Goal: Use online tool/utility: Utilize a website feature to perform a specific function

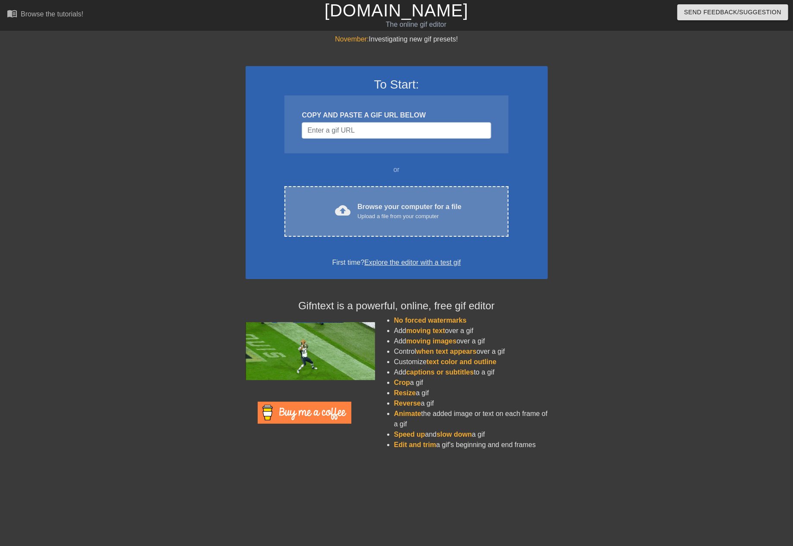
click at [428, 190] on div "cloud_upload Browse your computer for a file Upload a file from your computer C…" at bounding box center [397, 211] width 224 height 51
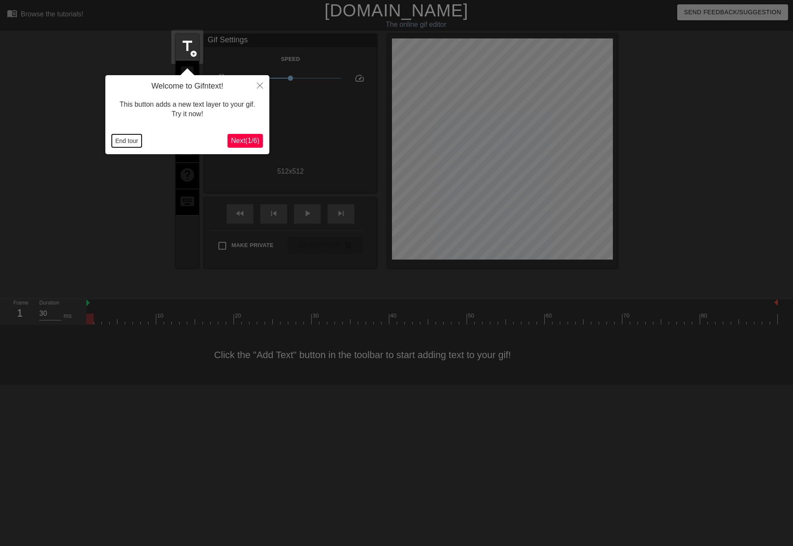
click at [123, 143] on button "End tour" at bounding box center [127, 140] width 30 height 13
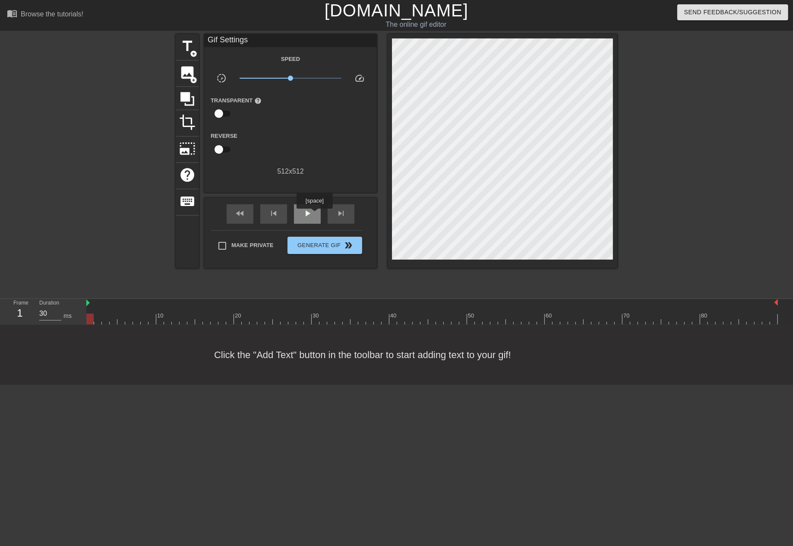
click at [314, 215] on div "play_arrow" at bounding box center [307, 213] width 27 height 19
click at [314, 215] on div "pause" at bounding box center [307, 213] width 27 height 19
click at [181, 149] on span "photo_size_select_large" at bounding box center [187, 148] width 16 height 16
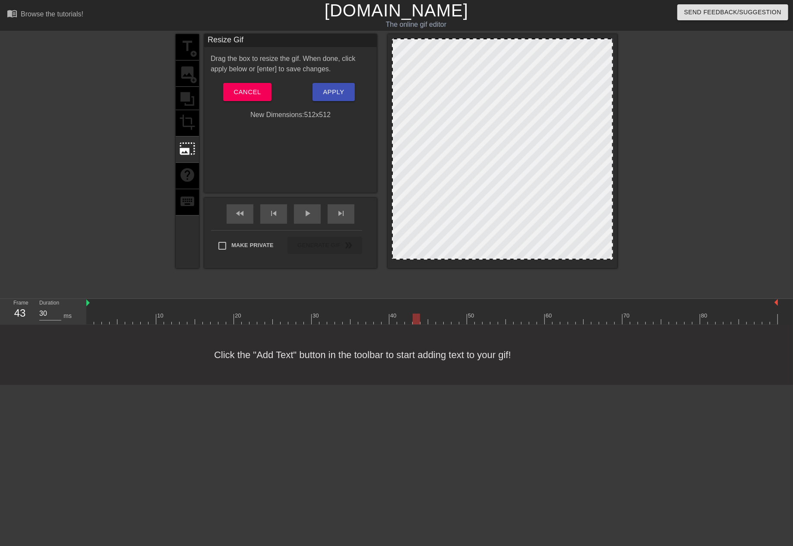
drag, startPoint x: 415, startPoint y: 101, endPoint x: 441, endPoint y: 190, distance: 93.5
click at [441, 190] on div at bounding box center [502, 148] width 221 height 221
drag, startPoint x: 500, startPoint y: 38, endPoint x: 495, endPoint y: 134, distance: 96.0
click at [495, 134] on div at bounding box center [502, 148] width 221 height 221
drag, startPoint x: 394, startPoint y: 266, endPoint x: 415, endPoint y: 234, distance: 39.3
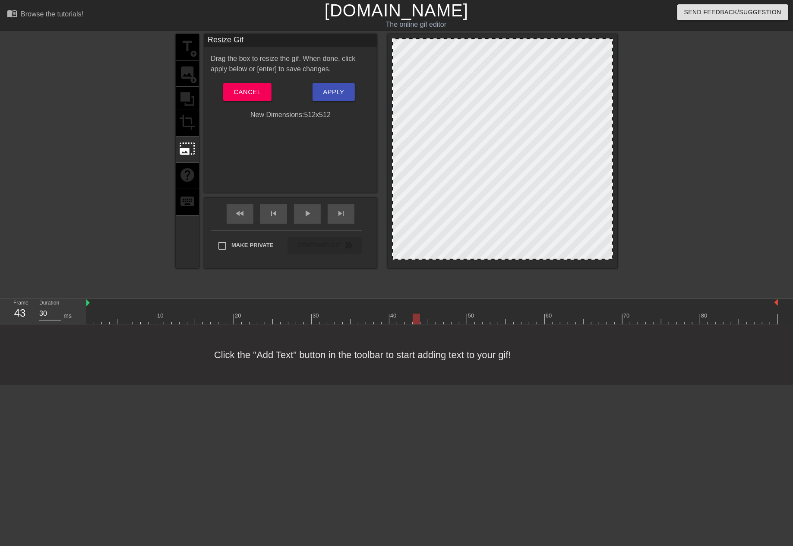
click at [415, 224] on div at bounding box center [503, 151] width 230 height 234
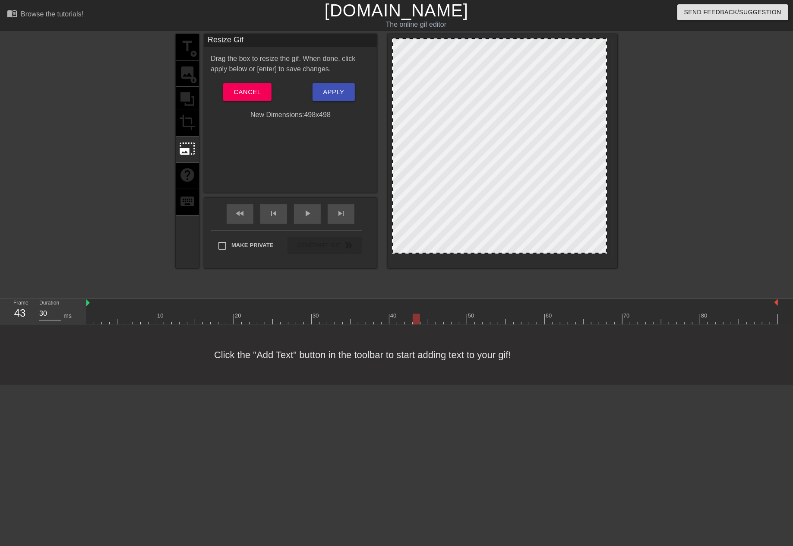
drag, startPoint x: 409, startPoint y: 259, endPoint x: 462, endPoint y: 137, distance: 132.7
click at [459, 250] on div at bounding box center [499, 252] width 213 height 4
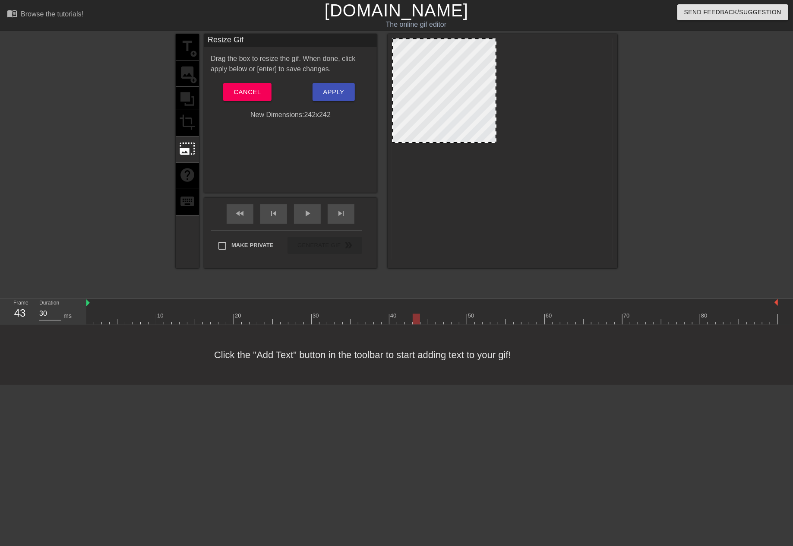
click at [233, 80] on div "Drag the box to resize the gif. When done, click apply below or [enter] to save…" at bounding box center [291, 87] width 160 height 66
click at [233, 84] on button "Cancel" at bounding box center [247, 92] width 48 height 18
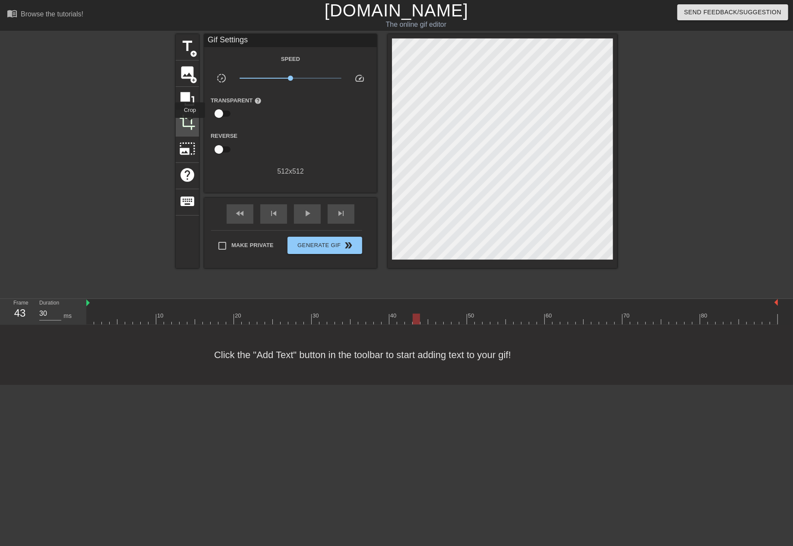
click at [190, 124] on span "crop" at bounding box center [187, 122] width 16 height 16
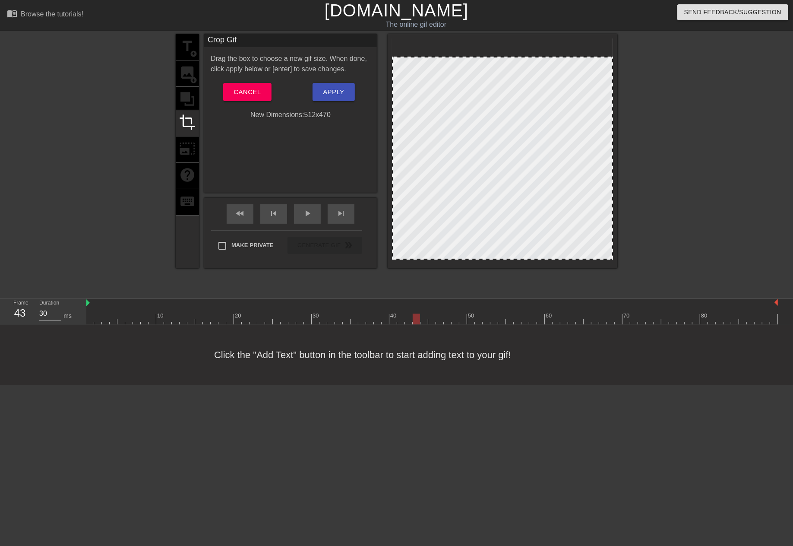
drag, startPoint x: 501, startPoint y: 41, endPoint x: 501, endPoint y: 57, distance: 15.5
click at [314, 219] on div "play_arrow" at bounding box center [307, 213] width 27 height 19
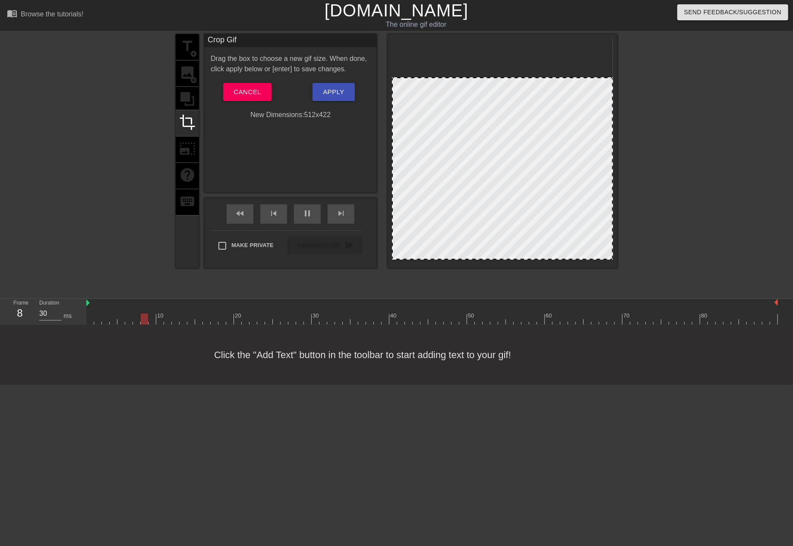
drag, startPoint x: 506, startPoint y: 56, endPoint x: 505, endPoint y: 79, distance: 23.3
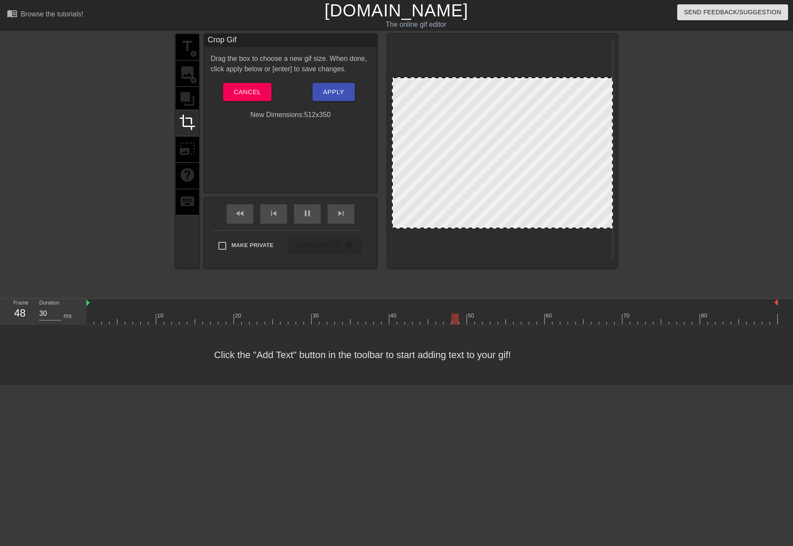
drag, startPoint x: 501, startPoint y: 259, endPoint x: 501, endPoint y: 228, distance: 31.1
click at [501, 228] on div at bounding box center [502, 227] width 219 height 4
click at [321, 88] on button "Apply" at bounding box center [334, 92] width 42 height 18
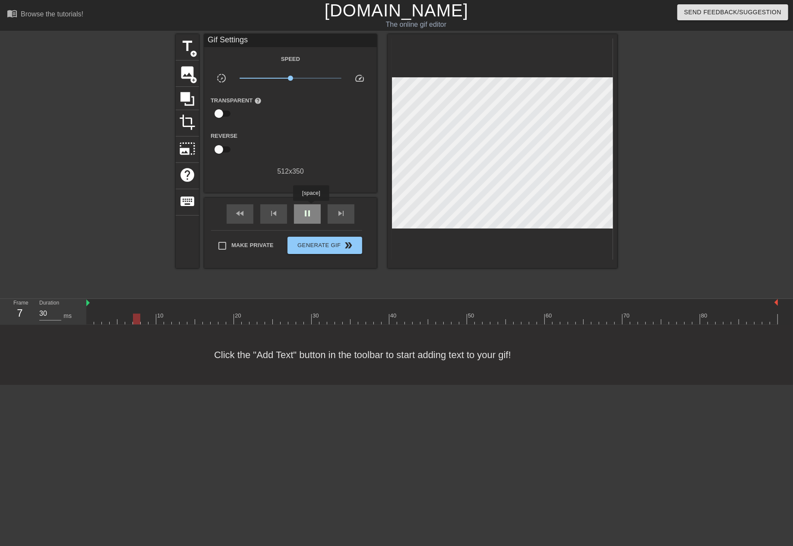
click at [311, 207] on div "pause" at bounding box center [307, 213] width 27 height 19
drag, startPoint x: 159, startPoint y: 323, endPoint x: 347, endPoint y: 307, distance: 188.9
click at [347, 307] on div "10 20 30 40 50 60 70 80" at bounding box center [432, 311] width 692 height 25
click at [192, 45] on span "title" at bounding box center [187, 46] width 16 height 16
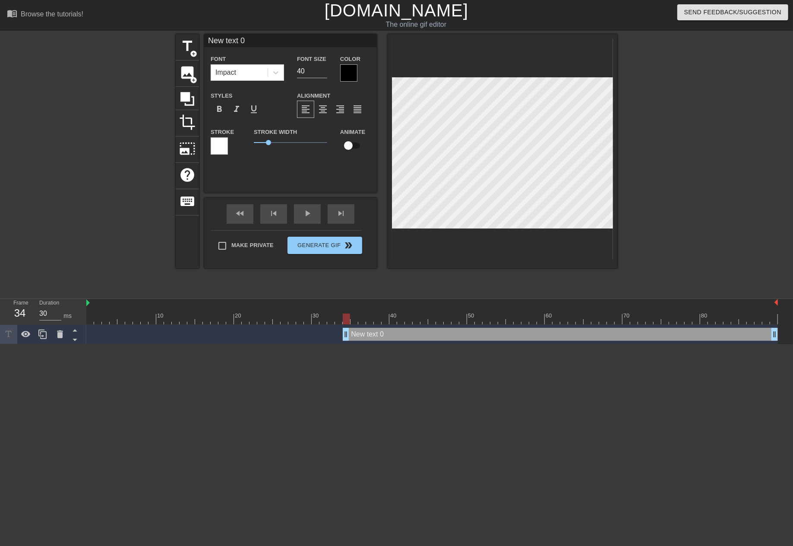
drag, startPoint x: 267, startPoint y: 44, endPoint x: 84, endPoint y: 40, distance: 183.1
click at [86, 41] on div "title add_circle image add_circle crop photo_size_select_large help keyboard Ne…" at bounding box center [396, 163] width 793 height 259
type input "a"
type input "是"
type input "非"
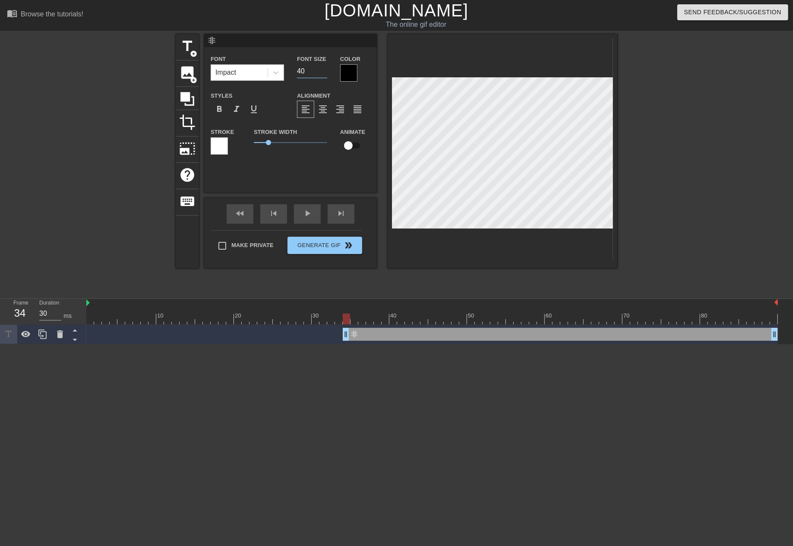
drag, startPoint x: 308, startPoint y: 64, endPoint x: 262, endPoint y: 70, distance: 46.1
click at [262, 70] on div "Font Impact Font Size 40 Color" at bounding box center [290, 68] width 173 height 28
type input "10"
click at [355, 72] on div at bounding box center [348, 72] width 17 height 17
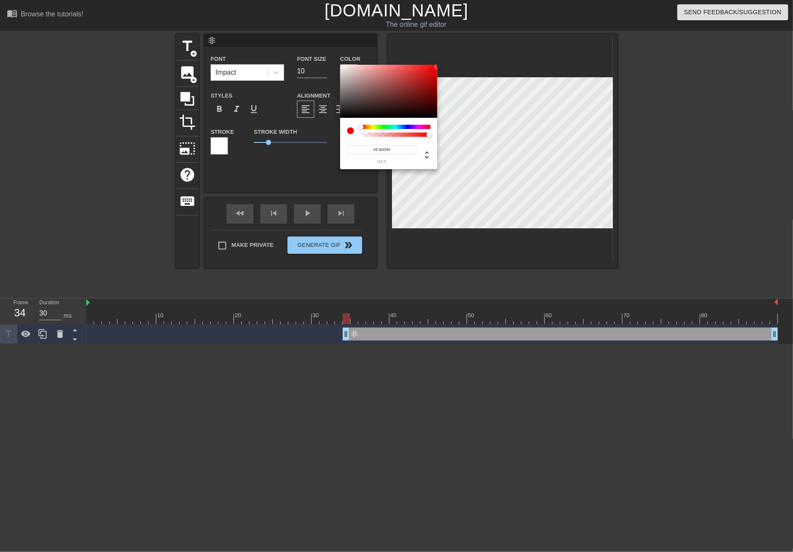
type input "#F40303"
drag, startPoint x: 427, startPoint y: 66, endPoint x: 436, endPoint y: 67, distance: 8.7
click at [436, 67] on div at bounding box center [388, 92] width 97 height 54
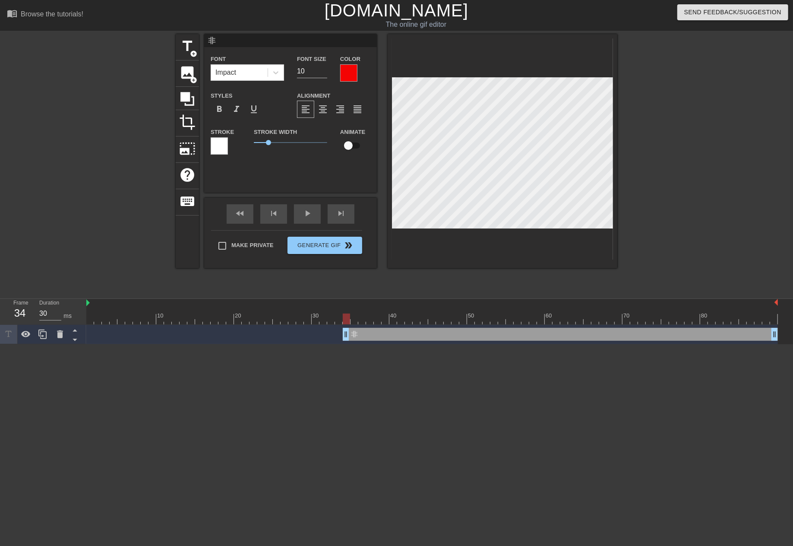
click at [225, 136] on label "Stroke" at bounding box center [222, 132] width 23 height 9
click at [218, 139] on div at bounding box center [219, 145] width 17 height 17
click at [218, 142] on div at bounding box center [219, 145] width 17 height 17
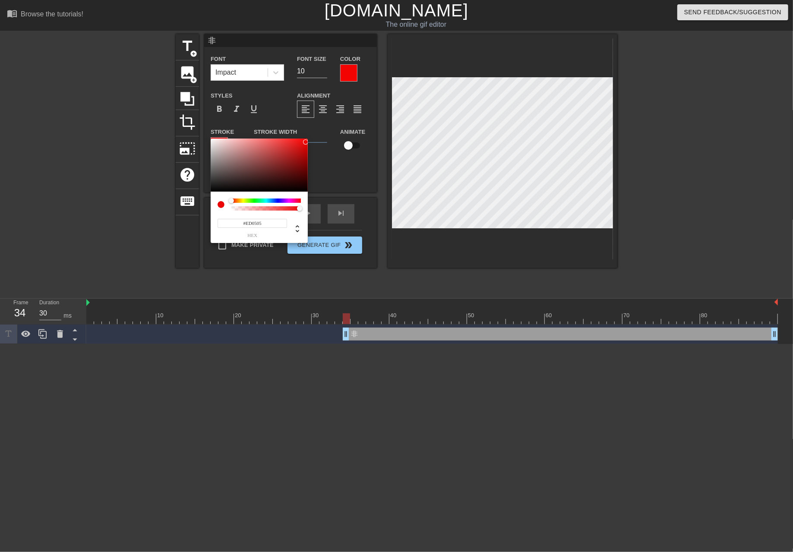
type input "#F20303"
drag, startPoint x: 298, startPoint y: 142, endPoint x: 307, endPoint y: 141, distance: 8.7
click at [307, 141] on div at bounding box center [259, 166] width 97 height 54
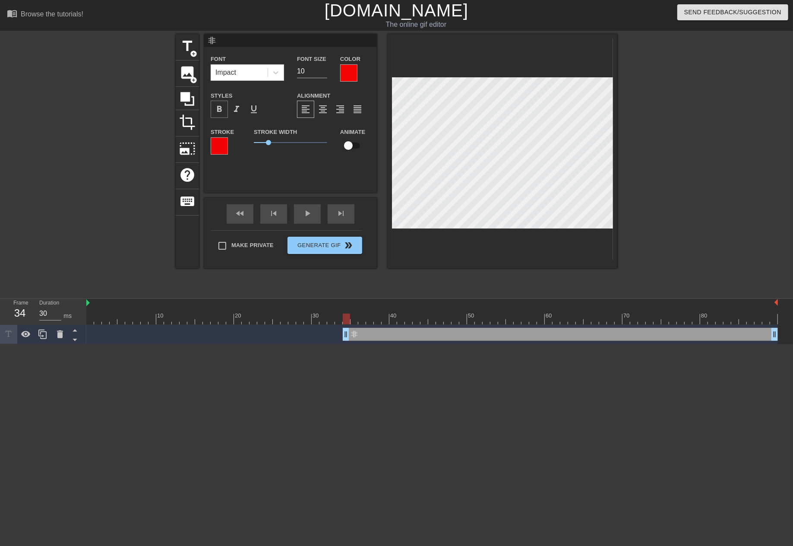
click at [226, 115] on div "format_bold" at bounding box center [219, 109] width 17 height 17
drag, startPoint x: 268, startPoint y: 145, endPoint x: 257, endPoint y: 144, distance: 10.4
click at [257, 144] on span "0.25" at bounding box center [257, 142] width 5 height 5
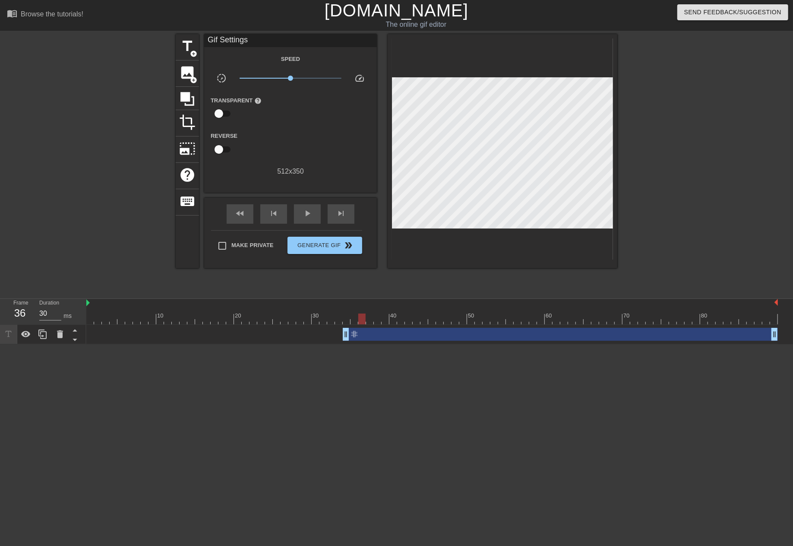
drag, startPoint x: 361, startPoint y: 308, endPoint x: 471, endPoint y: 303, distance: 110.6
click at [471, 303] on div "10 20 30 40 50 60 70 80" at bounding box center [432, 311] width 692 height 25
drag, startPoint x: 357, startPoint y: 316, endPoint x: 345, endPoint y: 310, distance: 14.3
click at [345, 310] on div "10 20 30 40 50 60 70 80" at bounding box center [432, 311] width 692 height 25
click at [358, 317] on div at bounding box center [432, 318] width 692 height 11
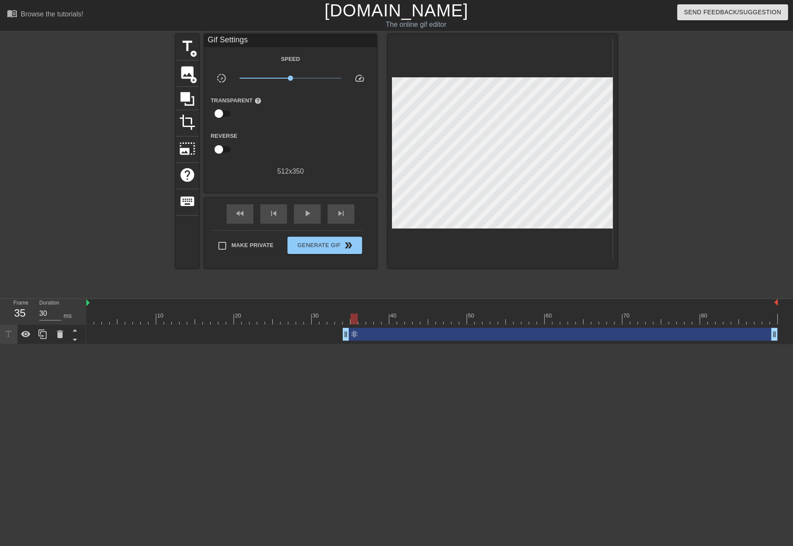
click at [356, 318] on div at bounding box center [432, 318] width 692 height 11
click at [45, 338] on icon at bounding box center [43, 334] width 10 height 10
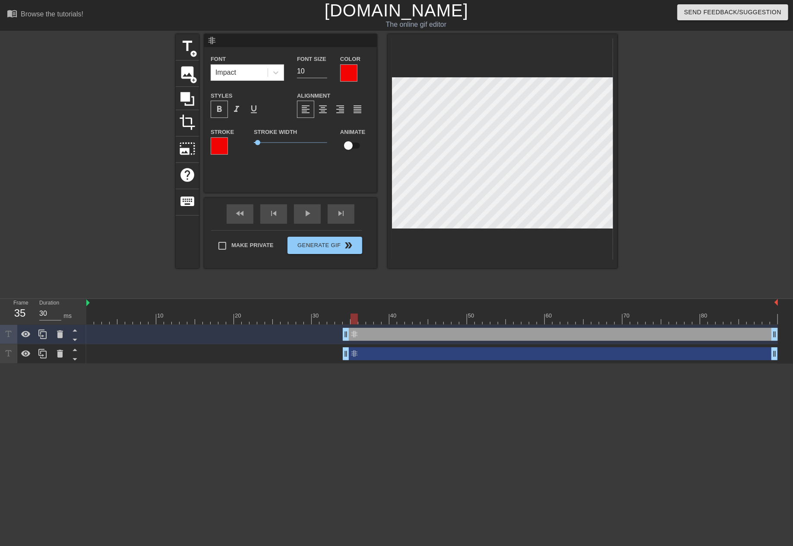
click at [389, 348] on div "非 drag_handle drag_handle" at bounding box center [560, 353] width 435 height 13
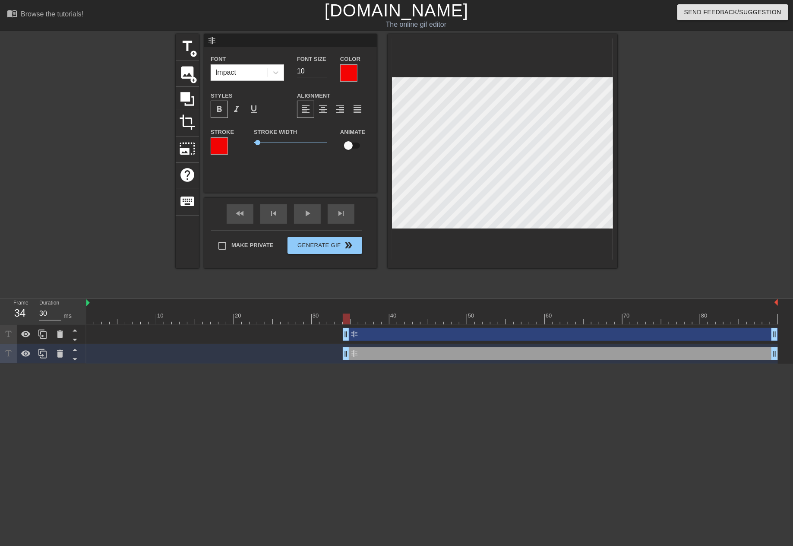
click at [345, 321] on div at bounding box center [432, 318] width 692 height 11
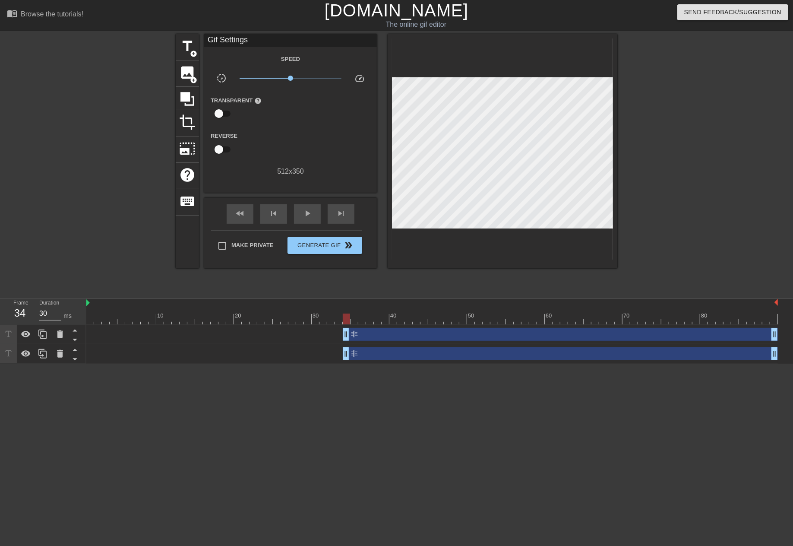
click at [353, 317] on div at bounding box center [432, 318] width 692 height 11
drag, startPoint x: 365, startPoint y: 315, endPoint x: 345, endPoint y: 326, distance: 22.8
click at [345, 326] on div "10 20 30 40 50 60 70 80 非 drag_handle drag_handle 非 drag_handle drag_handle" at bounding box center [439, 331] width 707 height 65
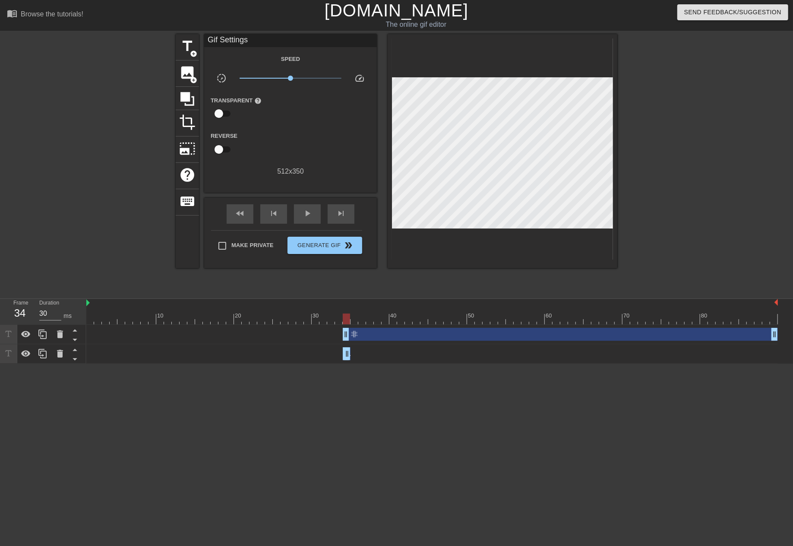
drag, startPoint x: 775, startPoint y: 352, endPoint x: 351, endPoint y: 367, distance: 424.3
click at [351, 364] on html "menu_book Browse the tutorials! [DOMAIN_NAME] The online gif editor Send Feedba…" at bounding box center [396, 182] width 793 height 364
click at [391, 335] on div "非 drag_handle drag_handle" at bounding box center [560, 334] width 435 height 13
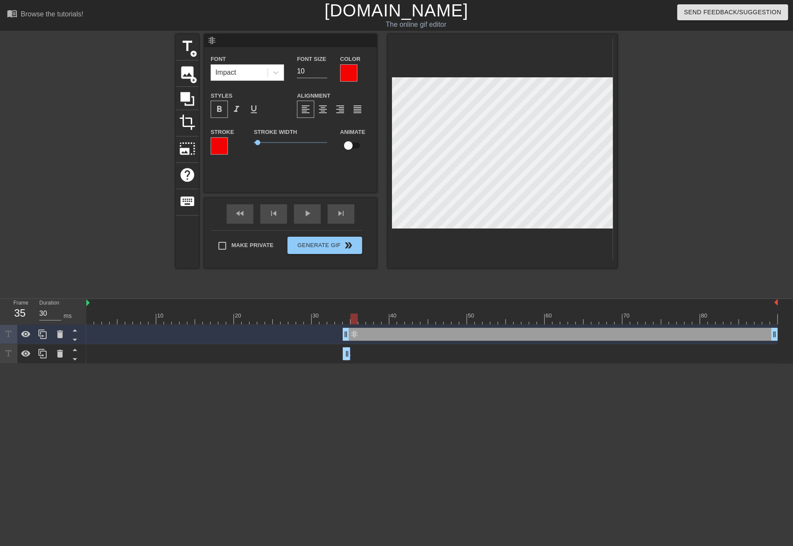
click at [353, 323] on div at bounding box center [432, 318] width 692 height 11
drag, startPoint x: 345, startPoint y: 331, endPoint x: 350, endPoint y: 331, distance: 5.2
click at [350, 331] on div "非 drag_handle drag_handle" at bounding box center [432, 334] width 692 height 13
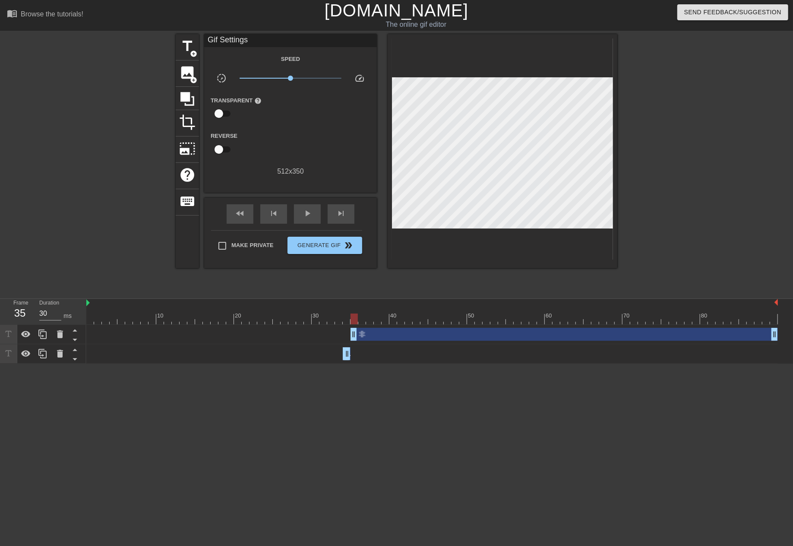
click at [371, 335] on div "非 drag_handle drag_handle" at bounding box center [564, 334] width 427 height 13
click at [343, 316] on div at bounding box center [432, 318] width 692 height 11
click at [352, 317] on div at bounding box center [432, 318] width 692 height 11
click at [363, 316] on div at bounding box center [432, 318] width 692 height 11
click at [49, 336] on div at bounding box center [42, 334] width 17 height 19
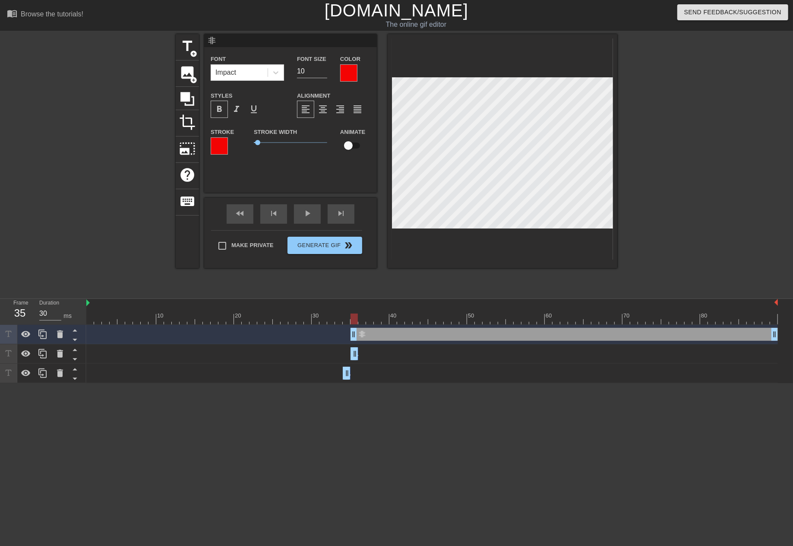
drag, startPoint x: 770, startPoint y: 351, endPoint x: 351, endPoint y: 362, distance: 419.8
click at [351, 362] on div "非 drag_handle drag_handle" at bounding box center [432, 353] width 692 height 19
drag, startPoint x: 352, startPoint y: 329, endPoint x: 363, endPoint y: 328, distance: 10.4
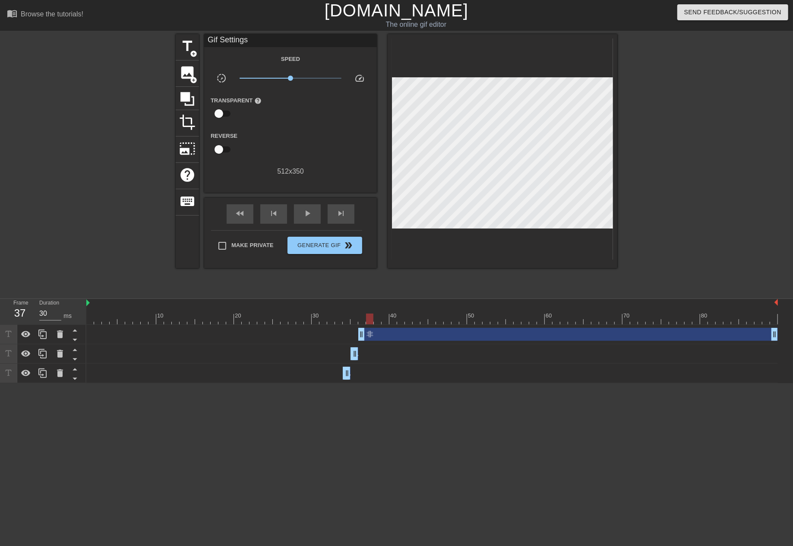
click at [368, 318] on div at bounding box center [432, 318] width 692 height 11
click at [42, 336] on icon at bounding box center [42, 333] width 8 height 9
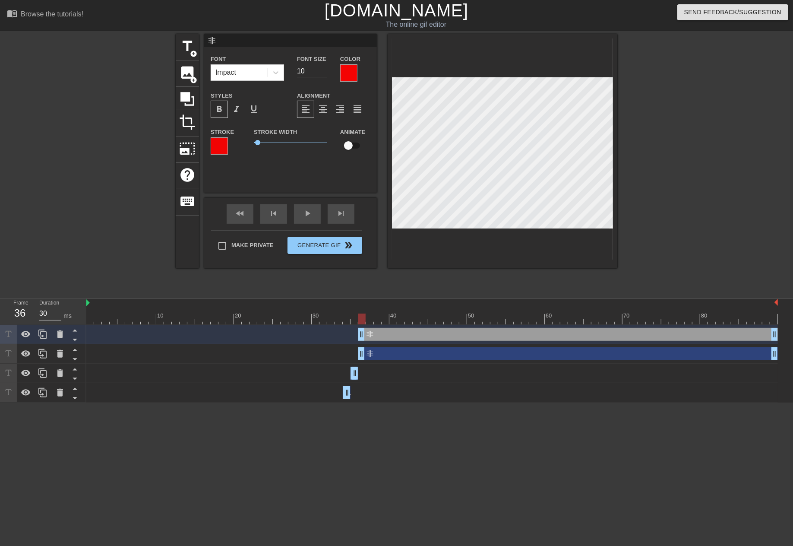
drag, startPoint x: 770, startPoint y: 348, endPoint x: 793, endPoint y: 359, distance: 24.7
click at [793, 359] on div "非 drag_handle drag_handle 非 drag_handle drag_handle 非 drag_handle drag_handle 非…" at bounding box center [439, 364] width 707 height 78
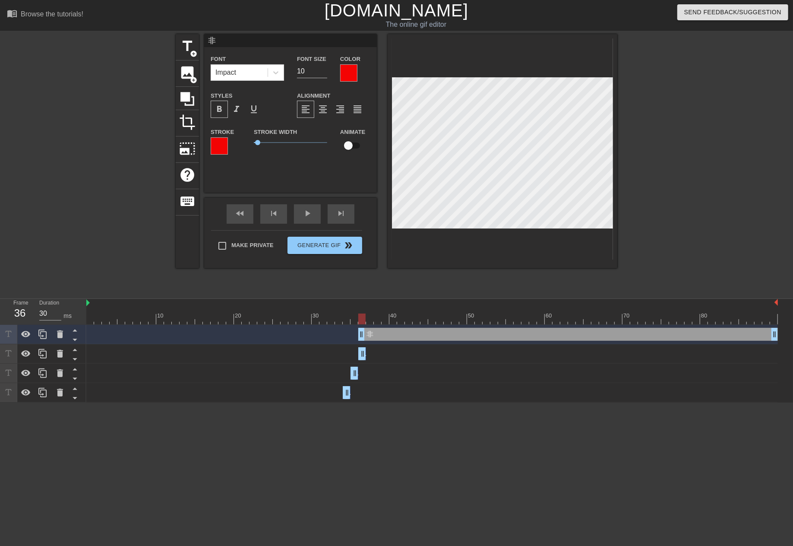
drag, startPoint x: 776, startPoint y: 354, endPoint x: 363, endPoint y: 365, distance: 413.7
click at [363, 365] on div "非 drag_handle drag_handle 非 drag_handle drag_handle 非 drag_handle drag_handle 非…" at bounding box center [439, 364] width 707 height 78
drag, startPoint x: 364, startPoint y: 328, endPoint x: 358, endPoint y: 342, distance: 15.1
click at [373, 333] on div "非 drag_handle drag_handle" at bounding box center [568, 334] width 420 height 13
drag, startPoint x: 359, startPoint y: 339, endPoint x: 364, endPoint y: 338, distance: 5.3
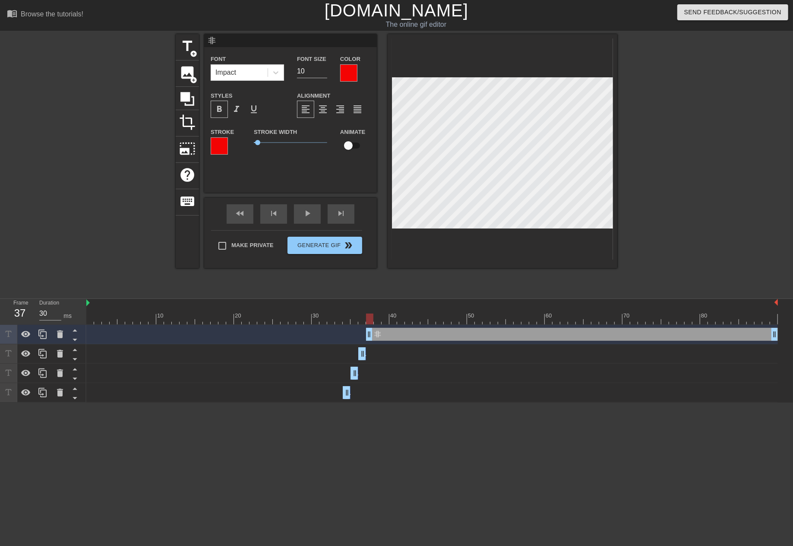
click at [364, 338] on div "非 drag_handle drag_handle" at bounding box center [432, 334] width 692 height 13
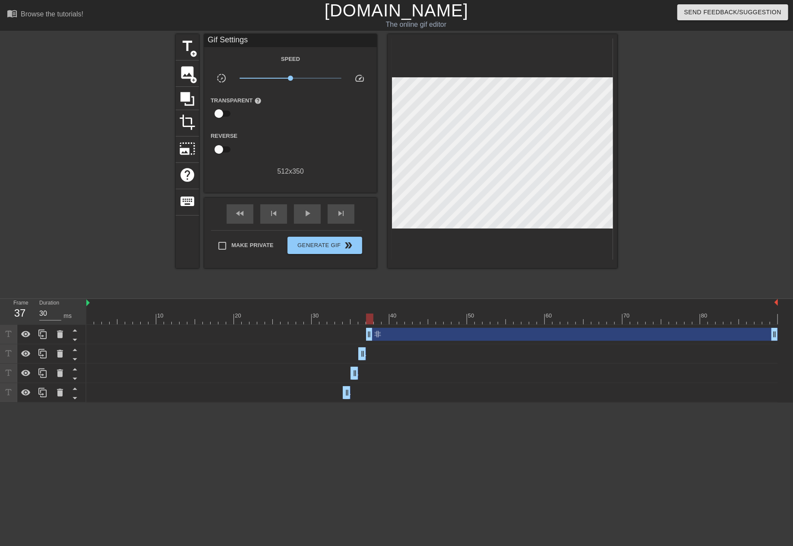
click at [339, 315] on div at bounding box center [432, 318] width 692 height 11
drag, startPoint x: 321, startPoint y: 321, endPoint x: 355, endPoint y: 307, distance: 36.4
click at [355, 307] on div "10 20 30 40 50 60 70 80" at bounding box center [432, 311] width 692 height 25
drag, startPoint x: 357, startPoint y: 373, endPoint x: 455, endPoint y: 372, distance: 97.6
drag, startPoint x: 365, startPoint y: 354, endPoint x: 450, endPoint y: 348, distance: 84.8
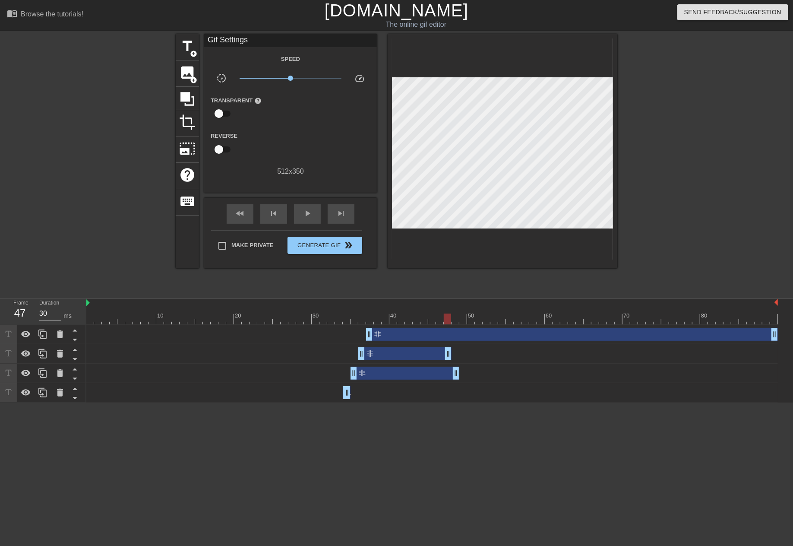
click at [372, 393] on div "非 drag_handle drag_handle" at bounding box center [432, 392] width 692 height 13
click at [375, 372] on div "非 drag_handle drag_handle" at bounding box center [405, 373] width 109 height 13
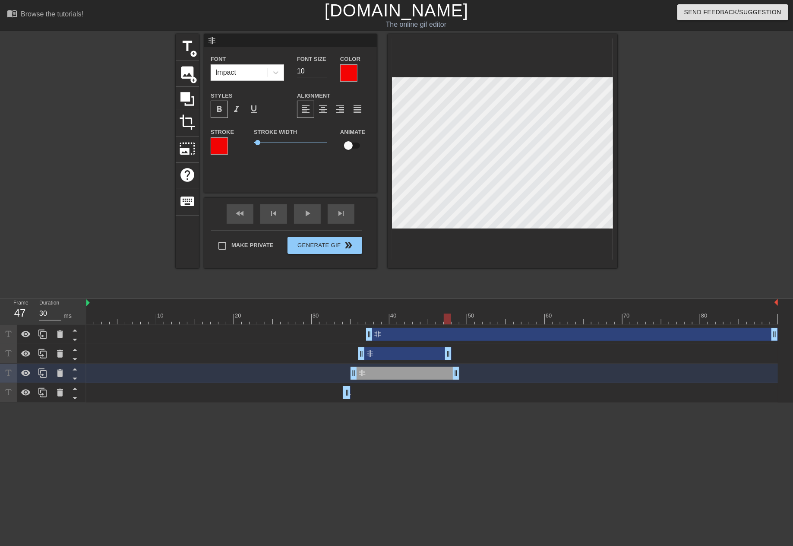
click at [351, 320] on div at bounding box center [432, 318] width 692 height 11
drag, startPoint x: 305, startPoint y: 66, endPoint x: 264, endPoint y: 75, distance: 41.5
click at [264, 75] on div "Font Impact Font Size 10 Color" at bounding box center [290, 68] width 173 height 28
type input "15"
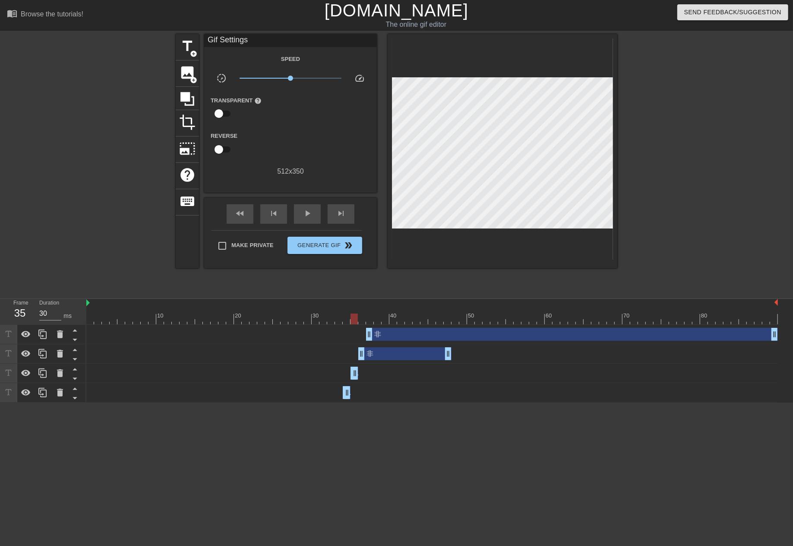
drag, startPoint x: 458, startPoint y: 370, endPoint x: 347, endPoint y: 378, distance: 110.8
click at [347, 378] on div "非 drag_handle drag_handle" at bounding box center [432, 373] width 692 height 13
click at [359, 318] on div at bounding box center [432, 318] width 692 height 11
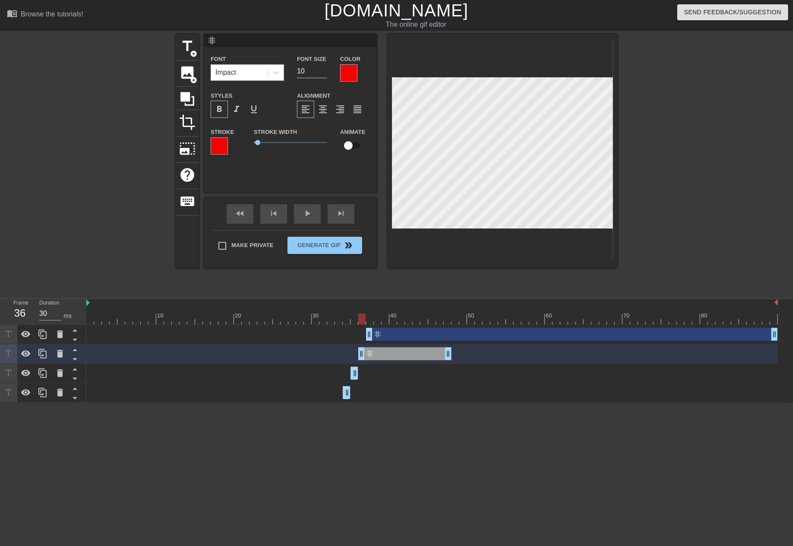
drag, startPoint x: 315, startPoint y: 70, endPoint x: 254, endPoint y: 72, distance: 61.4
click at [254, 72] on div "Font Impact Font Size 10 Color" at bounding box center [290, 68] width 173 height 28
type input "18"
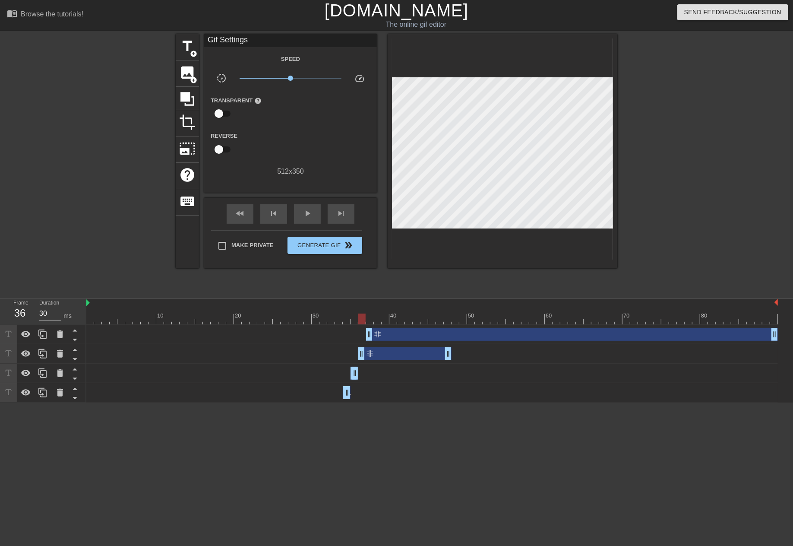
drag, startPoint x: 339, startPoint y: 315, endPoint x: 359, endPoint y: 315, distance: 19.9
click at [359, 315] on div at bounding box center [432, 318] width 692 height 11
drag, startPoint x: 451, startPoint y: 356, endPoint x: 365, endPoint y: 362, distance: 85.7
click at [365, 362] on div "非 drag_handle drag_handle" at bounding box center [432, 353] width 692 height 19
click at [373, 316] on div at bounding box center [432, 318] width 692 height 11
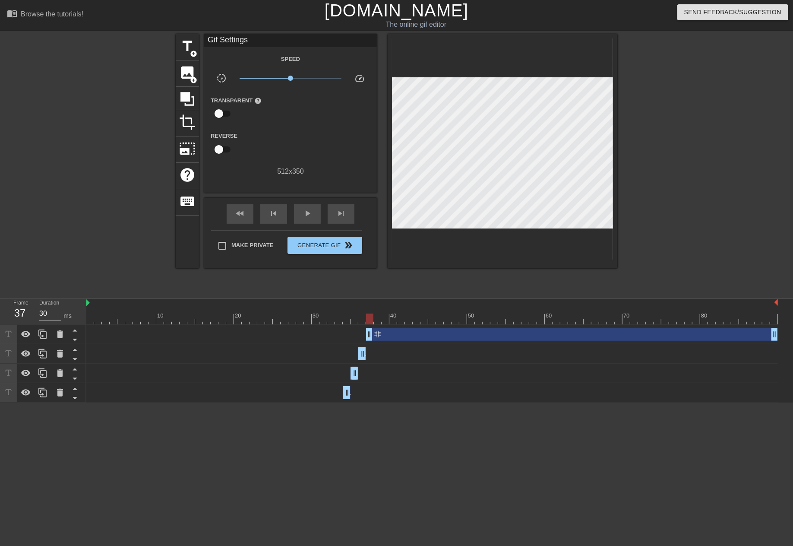
click at [378, 335] on div "非 drag_handle drag_handle" at bounding box center [572, 334] width 412 height 13
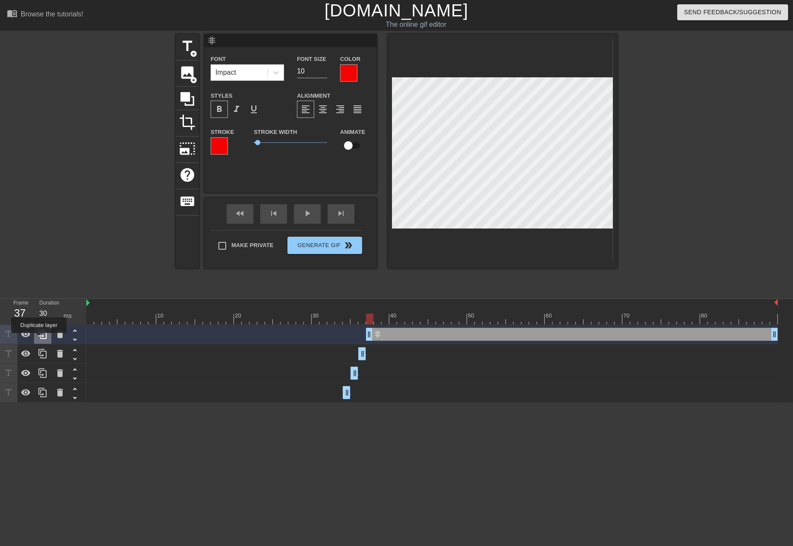
click at [39, 339] on icon at bounding box center [43, 334] width 10 height 10
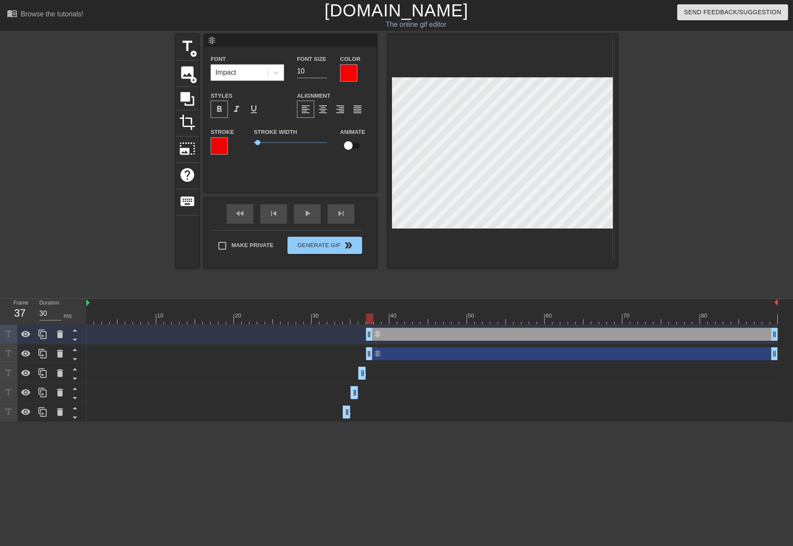
click at [383, 354] on div "非 drag_handle drag_handle" at bounding box center [572, 353] width 412 height 13
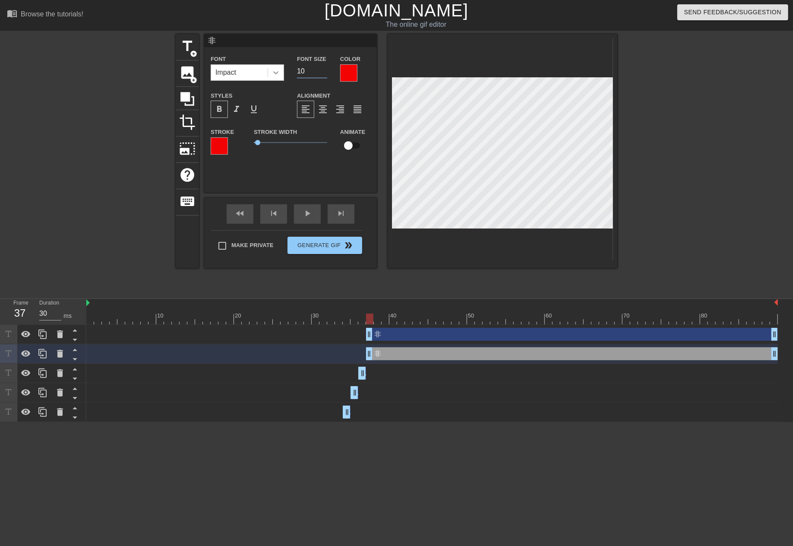
drag, startPoint x: 308, startPoint y: 70, endPoint x: 276, endPoint y: 66, distance: 32.1
click at [276, 66] on div "Font Impact Font Size 10 Color" at bounding box center [290, 68] width 173 height 28
type input "20"
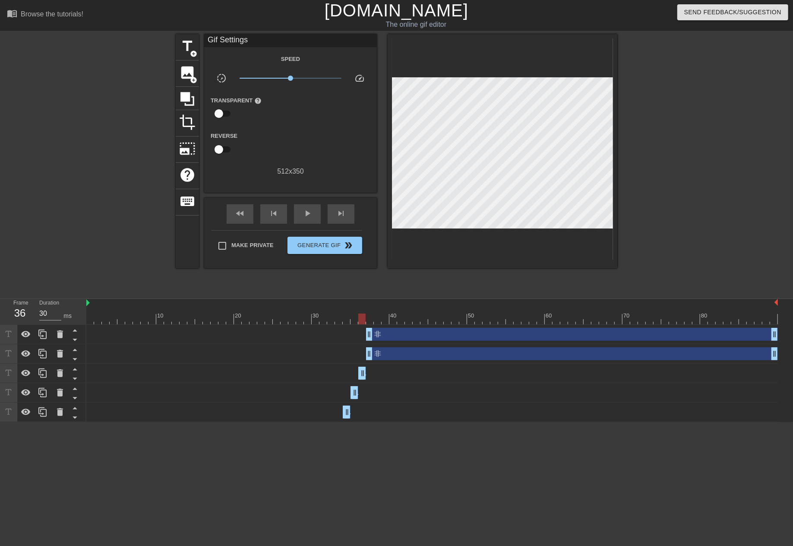
click at [360, 313] on div at bounding box center [360, 315] width 2 height 9
click at [367, 316] on div at bounding box center [432, 318] width 692 height 11
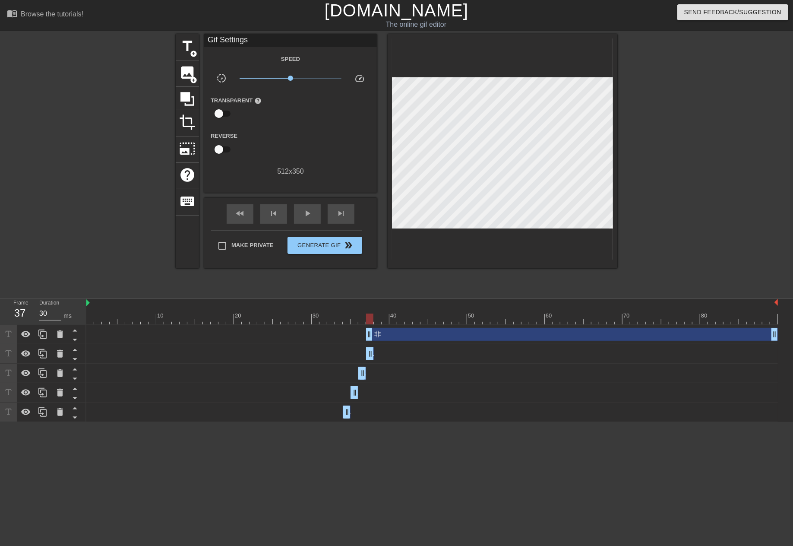
drag, startPoint x: 775, startPoint y: 352, endPoint x: 366, endPoint y: 357, distance: 408.5
click at [379, 316] on div at bounding box center [432, 318] width 692 height 11
click at [391, 326] on div "非 drag_handle drag_handle" at bounding box center [432, 334] width 692 height 19
click at [391, 331] on div "非 drag_handle drag_handle" at bounding box center [572, 334] width 412 height 13
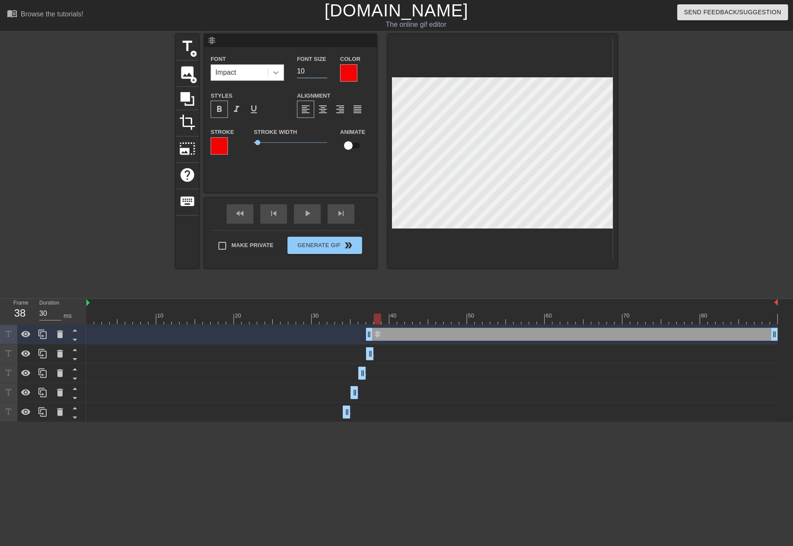
drag, startPoint x: 307, startPoint y: 77, endPoint x: 273, endPoint y: 80, distance: 33.8
click at [273, 80] on div "Font Impact Font Size 10 Color" at bounding box center [290, 68] width 173 height 28
type input "25"
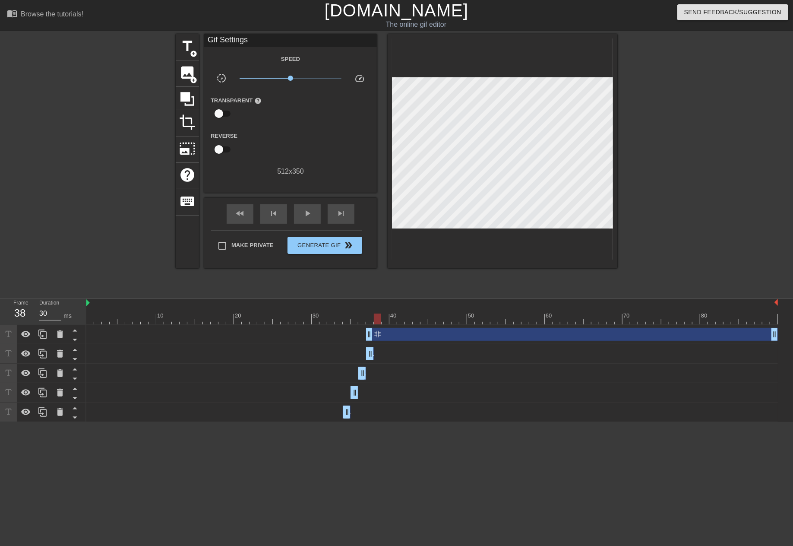
click at [396, 334] on div "非 drag_handle drag_handle" at bounding box center [572, 334] width 412 height 13
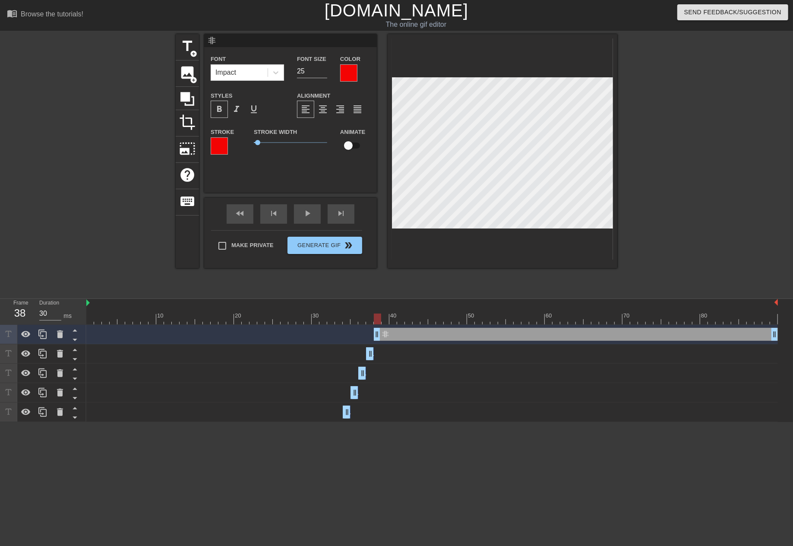
drag, startPoint x: 369, startPoint y: 336, endPoint x: 376, endPoint y: 335, distance: 7.0
drag, startPoint x: 371, startPoint y: 320, endPoint x: 381, endPoint y: 323, distance: 9.8
click at [381, 323] on div at bounding box center [432, 318] width 692 height 11
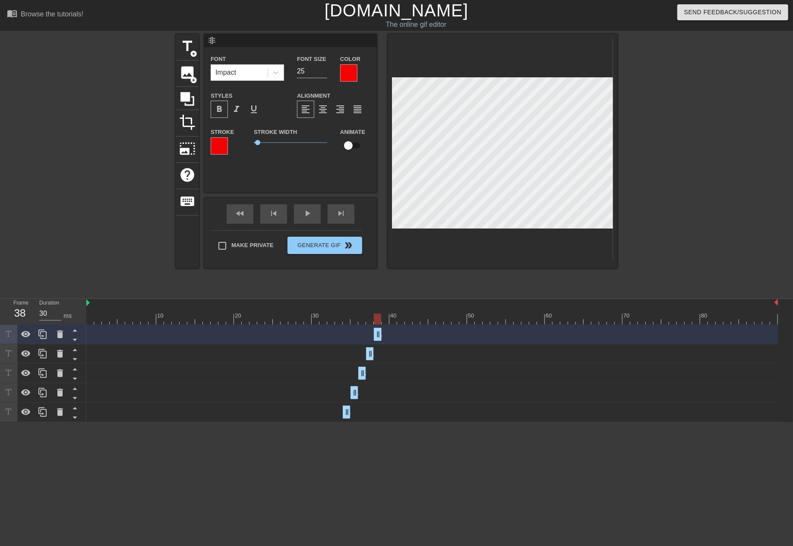
drag, startPoint x: 772, startPoint y: 333, endPoint x: 376, endPoint y: 352, distance: 395.9
click at [376, 352] on div "非 drag_handle drag_handle 非 drag_handle drag_handle 非 drag_handle drag_handle 非…" at bounding box center [439, 373] width 707 height 97
click at [41, 341] on div at bounding box center [42, 334] width 17 height 19
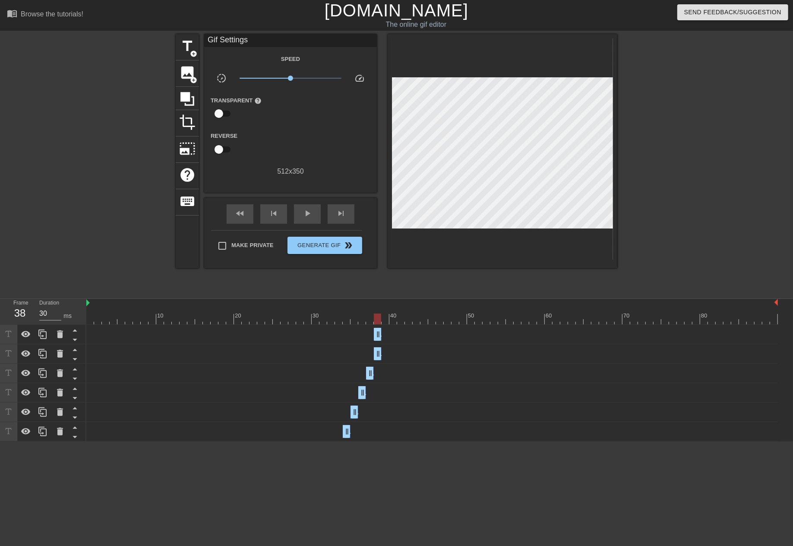
drag, startPoint x: 382, startPoint y: 331, endPoint x: 414, endPoint y: 331, distance: 32.8
click at [414, 331] on div "非 drag_handle drag_handle" at bounding box center [432, 334] width 692 height 13
drag, startPoint x: 379, startPoint y: 334, endPoint x: 475, endPoint y: 344, distance: 96.4
click at [475, 344] on div "非 drag_handle drag_handle 非 drag_handle drag_handle 非 drag_handle drag_handle 非…" at bounding box center [439, 383] width 707 height 117
drag, startPoint x: 381, startPoint y: 336, endPoint x: 391, endPoint y: 335, distance: 10.4
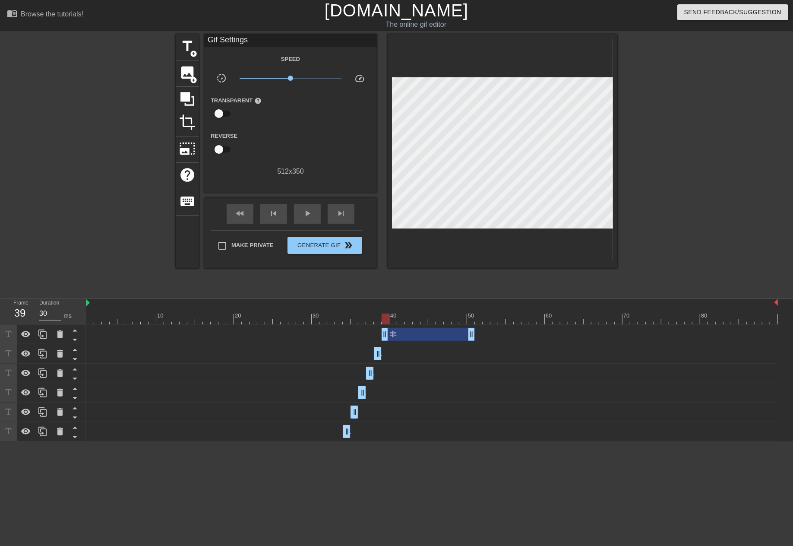
click at [363, 317] on div at bounding box center [432, 318] width 692 height 11
drag, startPoint x: 364, startPoint y: 318, endPoint x: 370, endPoint y: 317, distance: 7.0
click at [370, 317] on div at bounding box center [369, 318] width 7 height 11
click at [378, 318] on div at bounding box center [432, 318] width 692 height 11
click at [383, 318] on div at bounding box center [432, 318] width 692 height 11
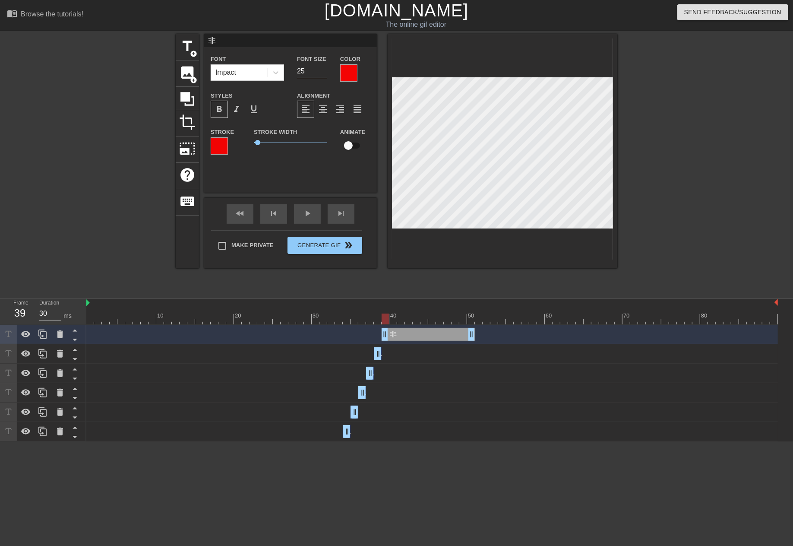
drag, startPoint x: 311, startPoint y: 76, endPoint x: 275, endPoint y: 85, distance: 37.3
click at [275, 85] on div "Font Impact Font Size 25 Color Styles format_bold format_italic format_underlin…" at bounding box center [291, 108] width 160 height 109
type input "30"
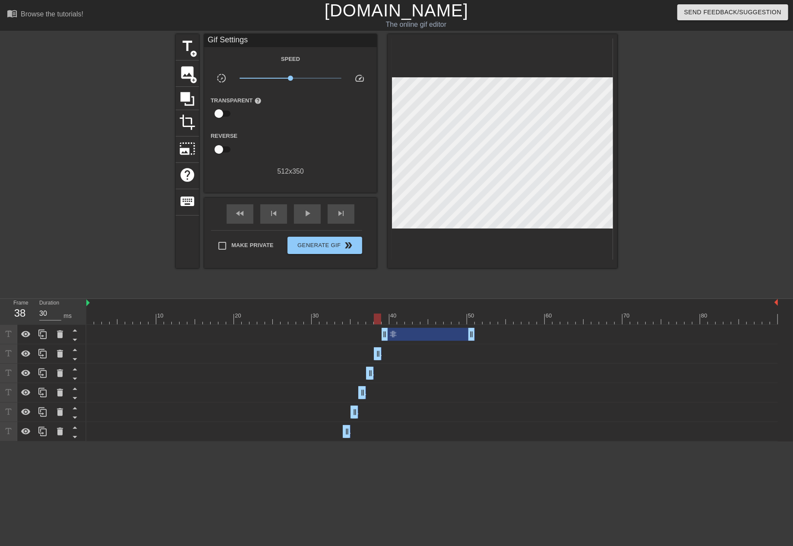
click at [378, 318] on div at bounding box center [432, 318] width 692 height 11
click at [386, 317] on div at bounding box center [432, 318] width 692 height 11
click at [38, 334] on icon at bounding box center [43, 334] width 10 height 10
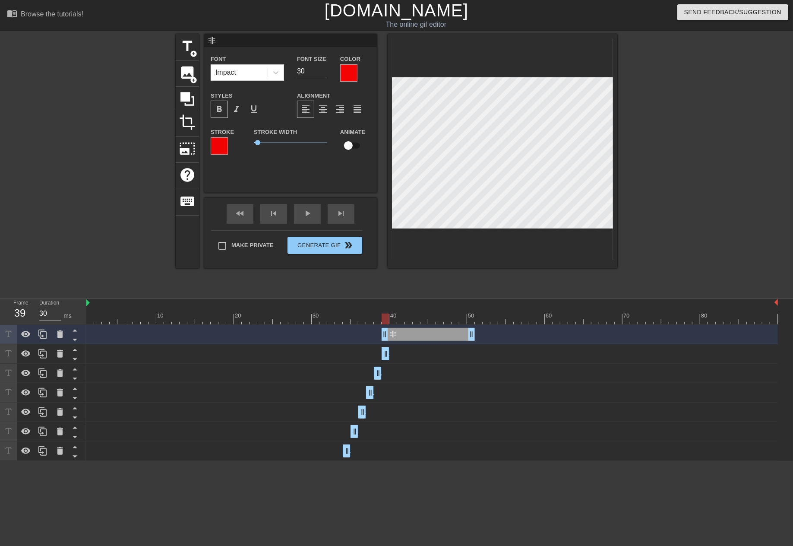
drag, startPoint x: 472, startPoint y: 352, endPoint x: 389, endPoint y: 354, distance: 82.9
click at [389, 354] on div "非 drag_handle drag_handle" at bounding box center [432, 353] width 692 height 13
click at [395, 318] on div at bounding box center [432, 318] width 692 height 11
drag, startPoint x: 383, startPoint y: 333, endPoint x: 395, endPoint y: 330, distance: 11.5
drag, startPoint x: 309, startPoint y: 71, endPoint x: 288, endPoint y: 72, distance: 20.7
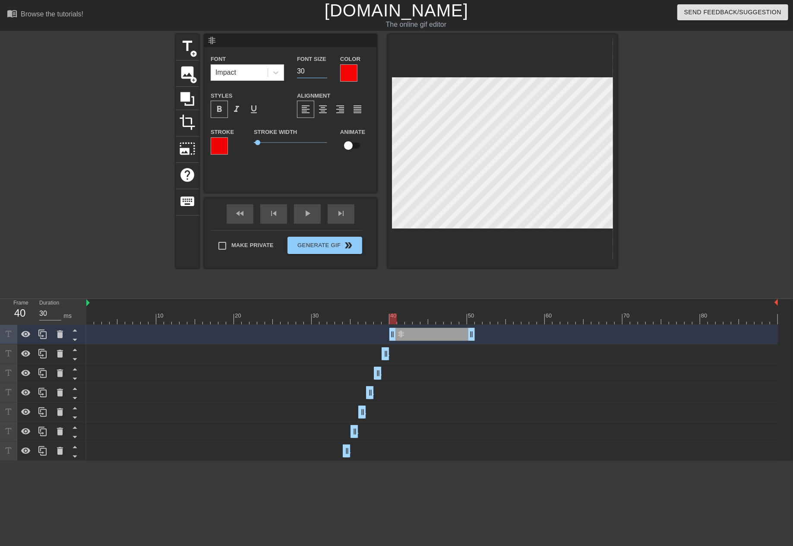
click at [288, 72] on div "Font Impact Font Size 30 Color" at bounding box center [290, 68] width 173 height 28
type input "35"
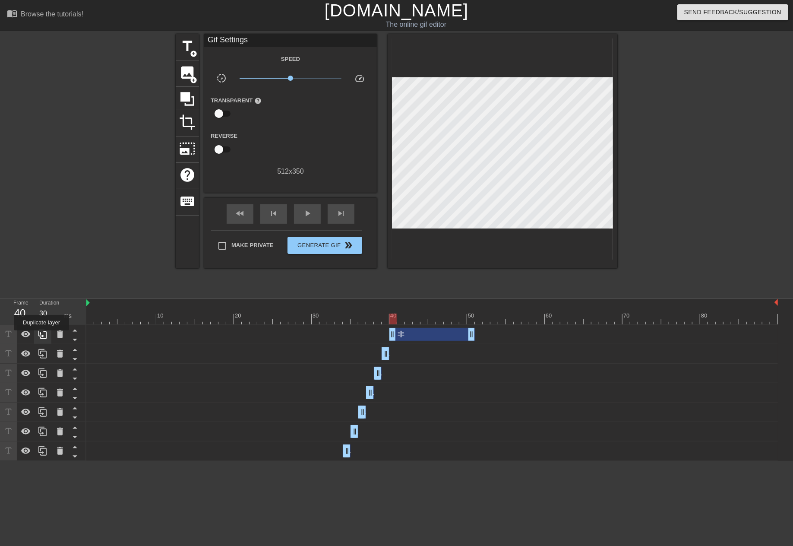
click at [41, 336] on icon at bounding box center [42, 333] width 8 height 9
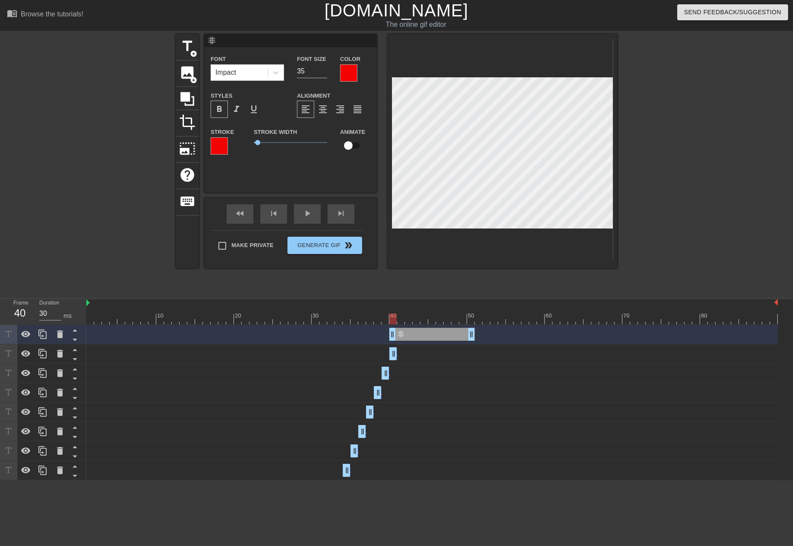
drag, startPoint x: 474, startPoint y: 359, endPoint x: 376, endPoint y: 329, distance: 102.1
click at [376, 329] on div "非 drag_handle drag_handle 非 drag_handle drag_handle 非 drag_handle drag_handle 非…" at bounding box center [439, 402] width 707 height 155
drag, startPoint x: 319, startPoint y: 315, endPoint x: 394, endPoint y: 315, distance: 75.1
click at [394, 315] on div at bounding box center [432, 318] width 692 height 11
drag, startPoint x: 392, startPoint y: 328, endPoint x: 404, endPoint y: 328, distance: 12.1
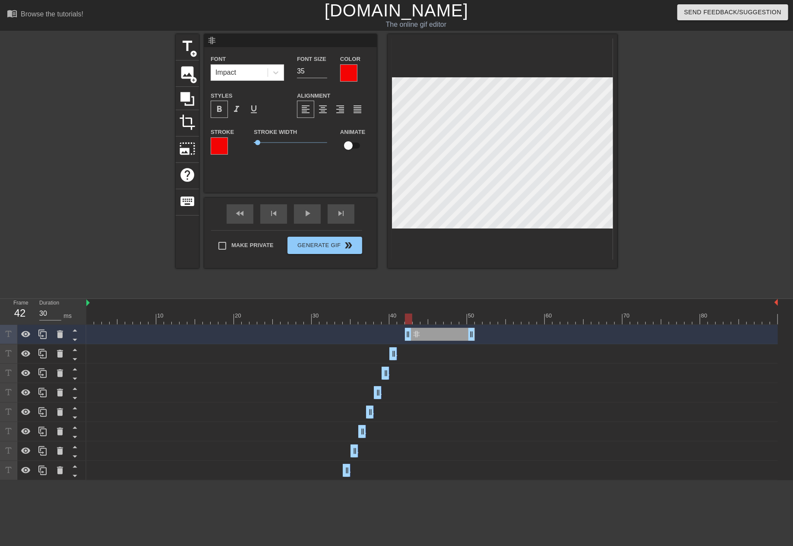
click at [404, 328] on div "非 drag_handle drag_handle" at bounding box center [432, 334] width 692 height 13
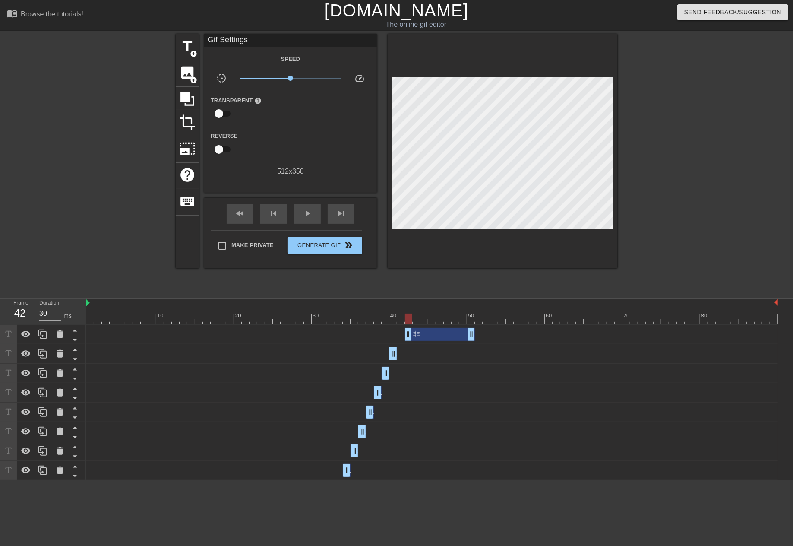
click at [404, 328] on div "非 drag_handle drag_handle" at bounding box center [432, 334] width 692 height 13
drag, startPoint x: 409, startPoint y: 329, endPoint x: 400, endPoint y: 331, distance: 9.8
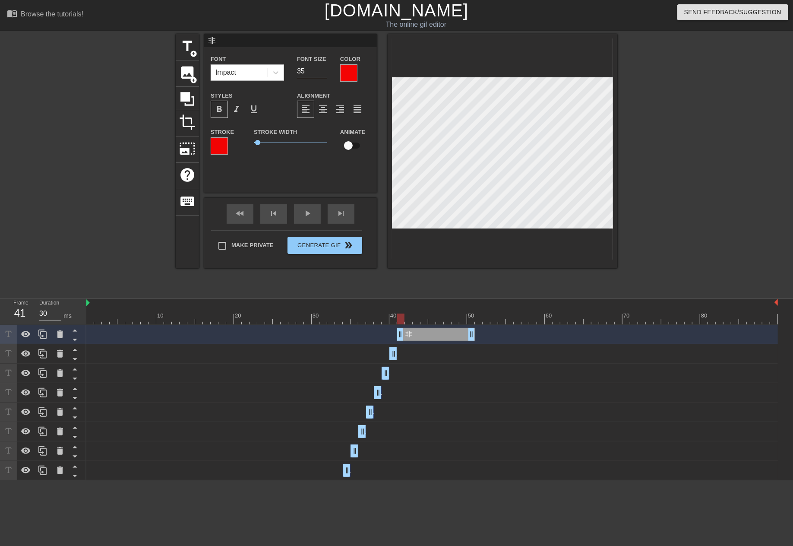
drag, startPoint x: 308, startPoint y: 75, endPoint x: 255, endPoint y: 66, distance: 54.2
click at [255, 66] on div "Font Impact Font Size 35 Color" at bounding box center [290, 68] width 173 height 28
type input "0"
type input "40"
click at [313, 209] on div "play_arrow" at bounding box center [307, 213] width 27 height 19
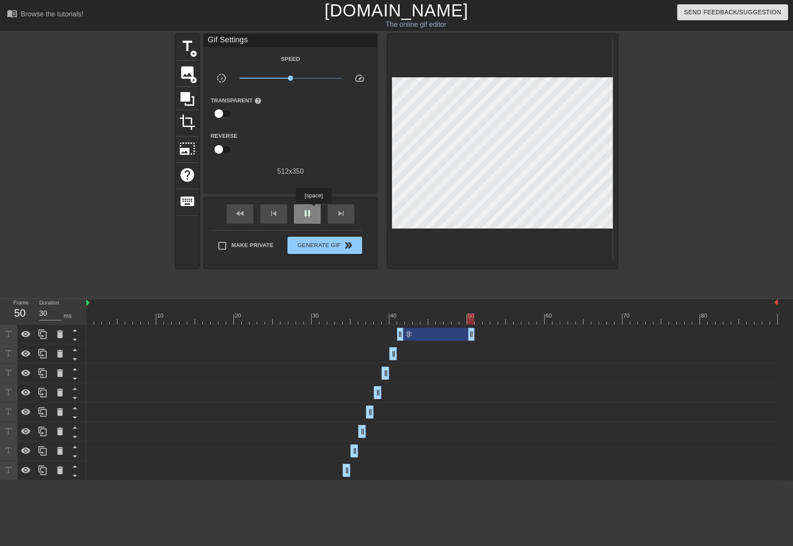
click at [313, 209] on div "pause" at bounding box center [307, 213] width 27 height 19
click at [368, 313] on div at bounding box center [368, 315] width 2 height 9
drag, startPoint x: 373, startPoint y: 318, endPoint x: 399, endPoint y: 317, distance: 25.9
click at [399, 317] on div at bounding box center [400, 318] width 7 height 11
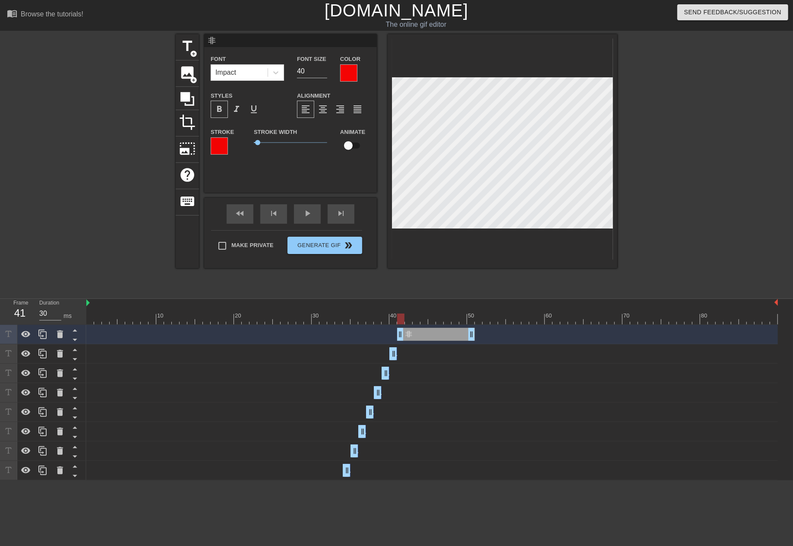
drag, startPoint x: 430, startPoint y: 315, endPoint x: 399, endPoint y: 310, distance: 31.4
click at [399, 310] on div "10 20 30 40 50 60 70 80" at bounding box center [432, 311] width 692 height 25
click at [45, 342] on div at bounding box center [42, 334] width 17 height 19
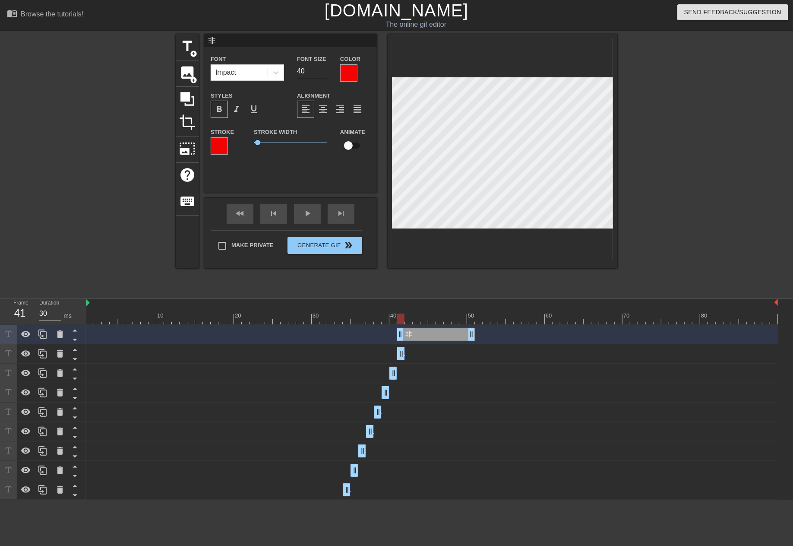
drag, startPoint x: 474, startPoint y: 352, endPoint x: 402, endPoint y: 373, distance: 75.4
click at [402, 373] on div "非 drag_handle drag_handle 非 drag_handle drag_handle 非 drag_handle drag_handle 非…" at bounding box center [439, 412] width 707 height 175
drag, startPoint x: 402, startPoint y: 328, endPoint x: 409, endPoint y: 328, distance: 7.8
click at [428, 339] on div "非 drag_handle drag_handle" at bounding box center [440, 334] width 70 height 13
drag, startPoint x: 306, startPoint y: 70, endPoint x: 268, endPoint y: 75, distance: 38.3
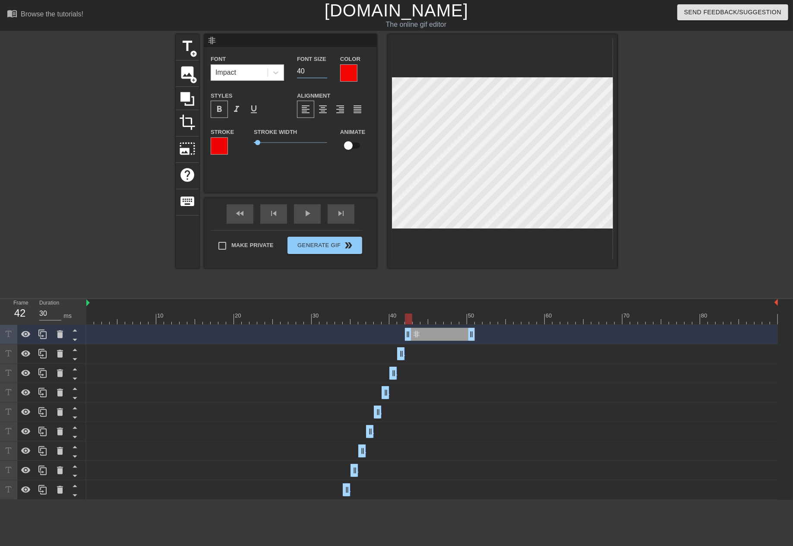
click at [268, 75] on div "Font Impact Font Size 40 Color" at bounding box center [290, 68] width 173 height 28
type input "45"
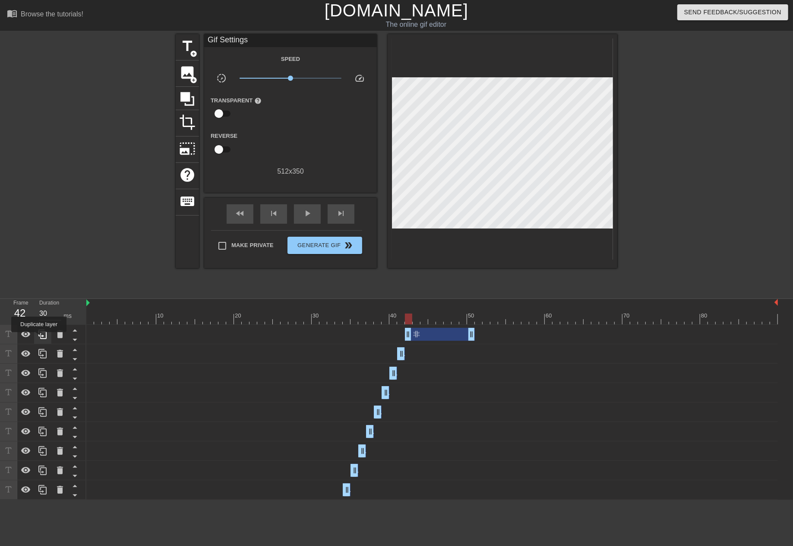
click at [39, 338] on icon at bounding box center [43, 334] width 10 height 10
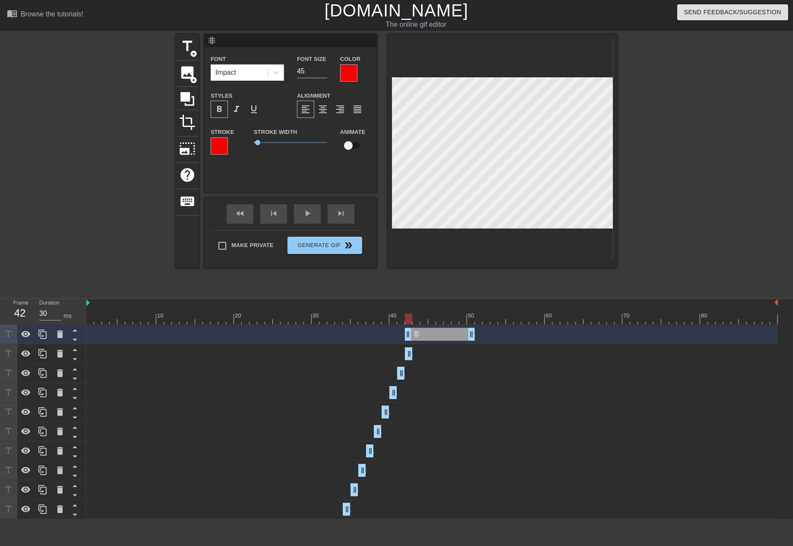
drag, startPoint x: 471, startPoint y: 352, endPoint x: 408, endPoint y: 357, distance: 64.1
drag, startPoint x: 408, startPoint y: 334, endPoint x: 417, endPoint y: 333, distance: 9.5
drag, startPoint x: 311, startPoint y: 67, endPoint x: 275, endPoint y: 75, distance: 36.2
click at [275, 75] on div "Font Impact Font Size 45 Color" at bounding box center [290, 68] width 173 height 28
type input "50"
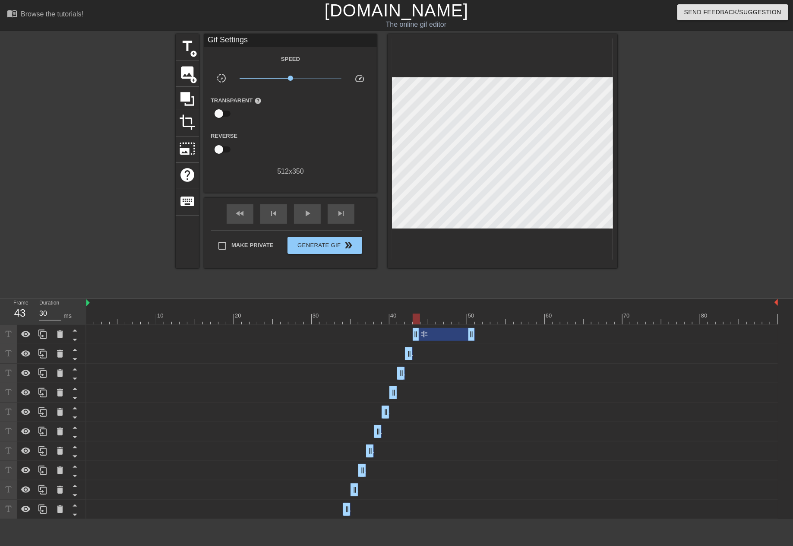
click at [428, 329] on div "非 drag_handle drag_handle" at bounding box center [444, 334] width 62 height 13
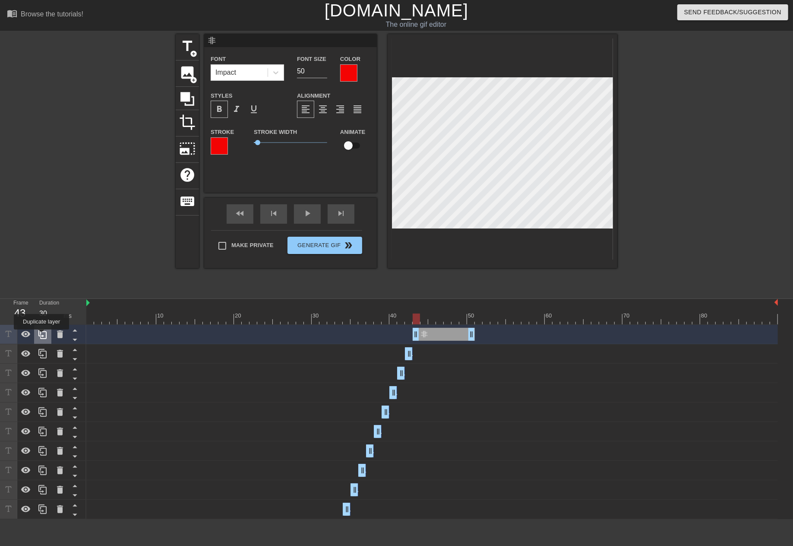
click at [41, 335] on icon at bounding box center [43, 334] width 10 height 10
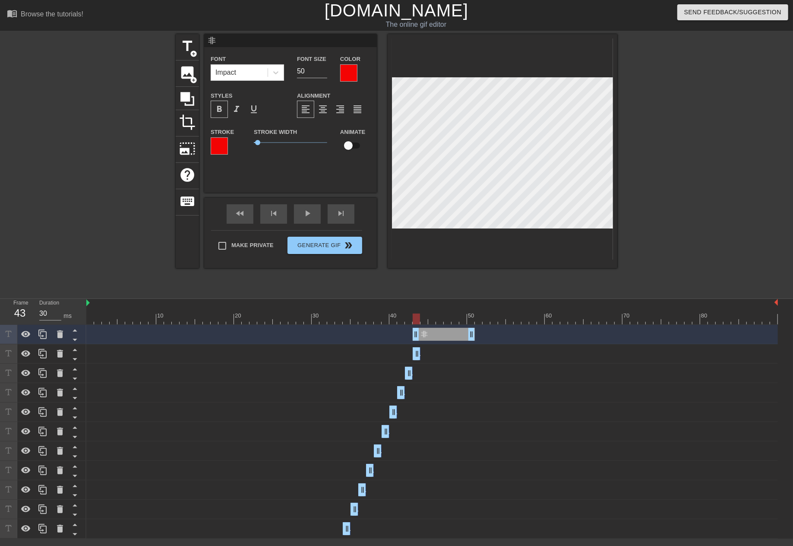
drag, startPoint x: 471, startPoint y: 356, endPoint x: 418, endPoint y: 365, distance: 54.2
click at [418, 365] on div "非 drag_handle drag_handle 非 drag_handle drag_handle 非 drag_handle drag_handle 非…" at bounding box center [439, 432] width 707 height 214
drag, startPoint x: 415, startPoint y: 333, endPoint x: 422, endPoint y: 333, distance: 6.9
drag, startPoint x: 309, startPoint y: 74, endPoint x: 275, endPoint y: 74, distance: 33.7
click at [275, 74] on div "Font Impact Font Size 50 Color" at bounding box center [290, 68] width 173 height 28
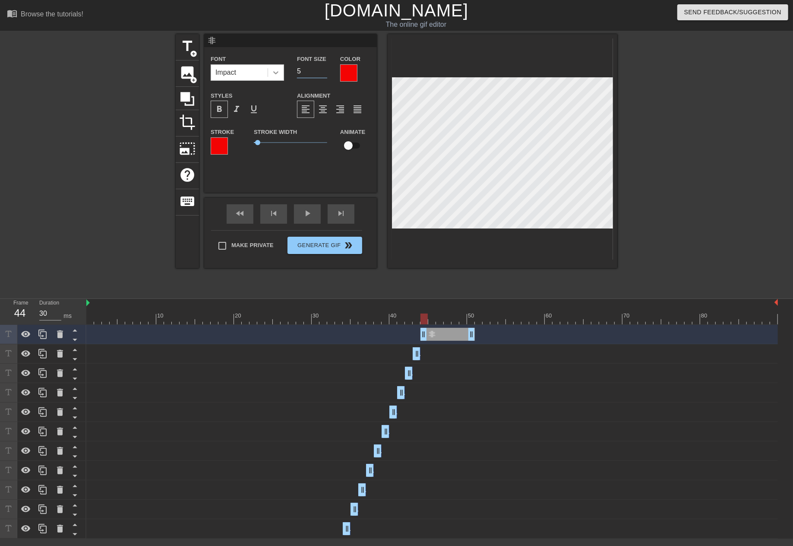
type input "55"
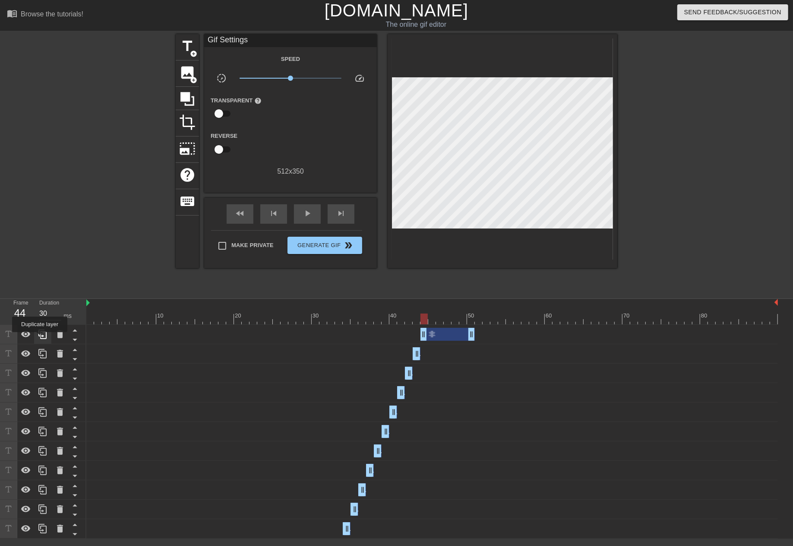
click at [40, 338] on icon at bounding box center [43, 334] width 10 height 10
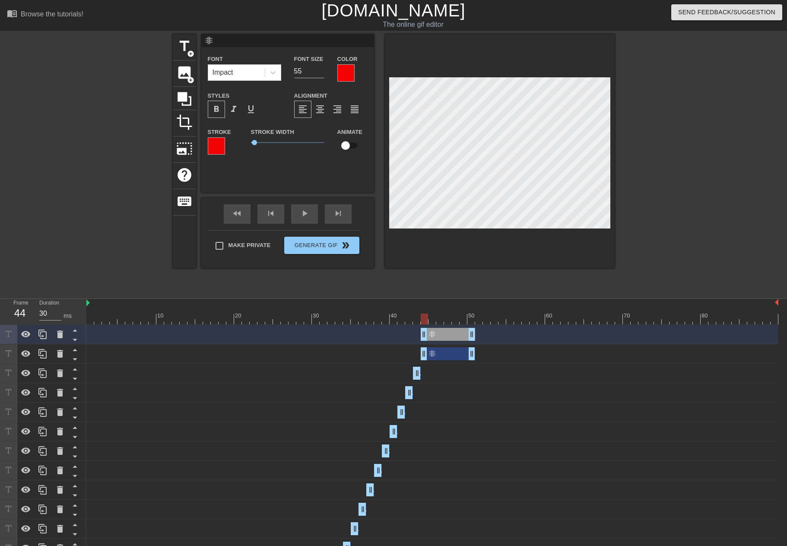
click at [433, 349] on div "非 drag_handle drag_handle" at bounding box center [448, 353] width 54 height 13
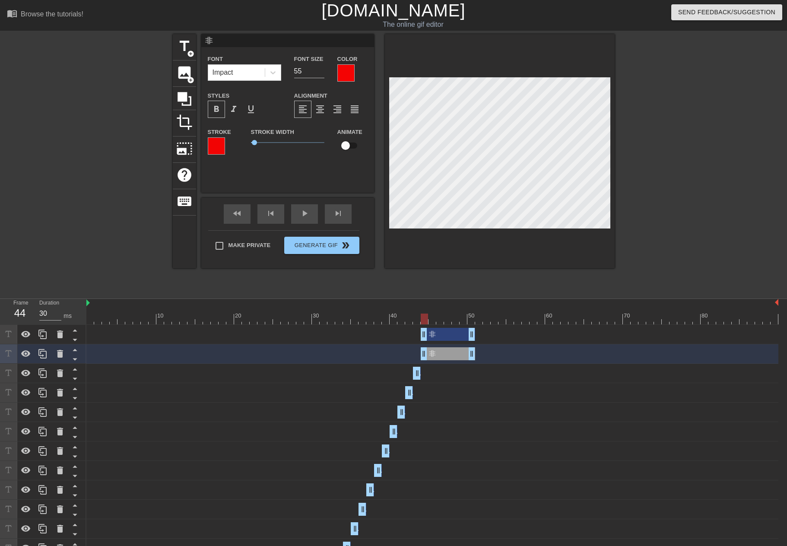
click at [422, 317] on div at bounding box center [432, 318] width 692 height 11
drag, startPoint x: 471, startPoint y: 352, endPoint x: 426, endPoint y: 360, distance: 46.4
drag, startPoint x: 423, startPoint y: 333, endPoint x: 430, endPoint y: 330, distance: 7.4
click at [317, 75] on input "54" at bounding box center [309, 71] width 30 height 14
click at [322, 69] on input "55" at bounding box center [309, 71] width 30 height 14
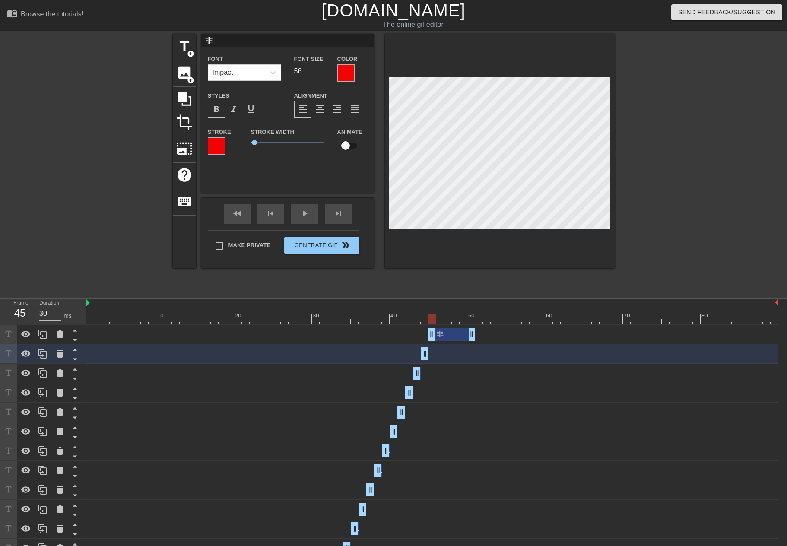
click at [322, 69] on input "56" at bounding box center [309, 71] width 30 height 14
click at [322, 69] on input "57" at bounding box center [309, 71] width 30 height 14
click at [322, 69] on input "58" at bounding box center [309, 71] width 30 height 14
click at [322, 69] on input "59" at bounding box center [309, 71] width 30 height 14
type input "60"
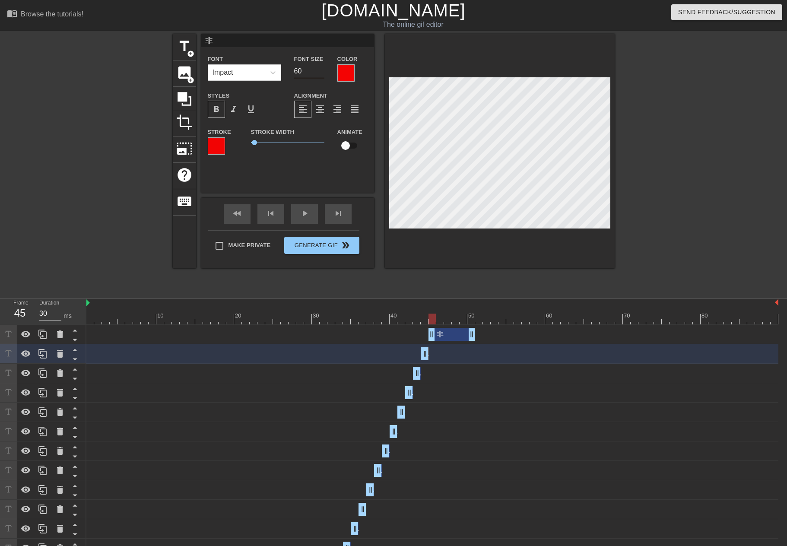
click at [322, 69] on input "60" at bounding box center [309, 71] width 30 height 14
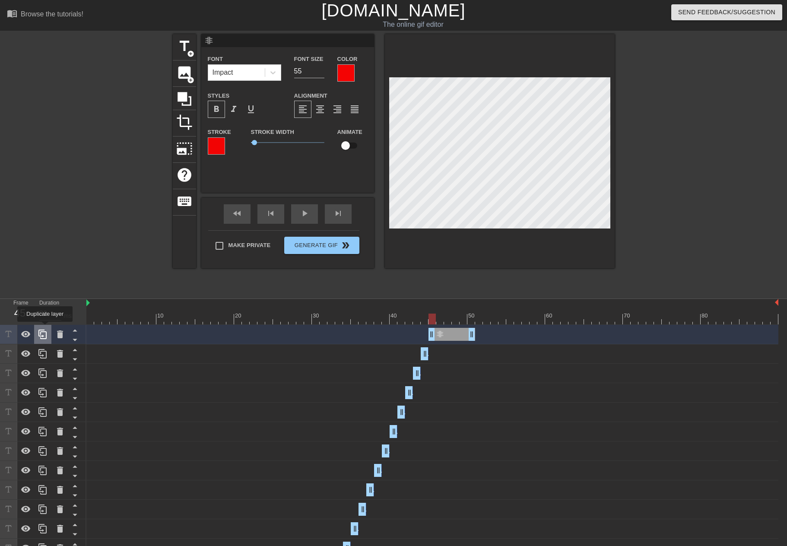
click at [45, 328] on div at bounding box center [42, 334] width 17 height 19
drag, startPoint x: 471, startPoint y: 352, endPoint x: 436, endPoint y: 354, distance: 35.5
click at [436, 354] on div "非 drag_handle drag_handle" at bounding box center [432, 353] width 692 height 13
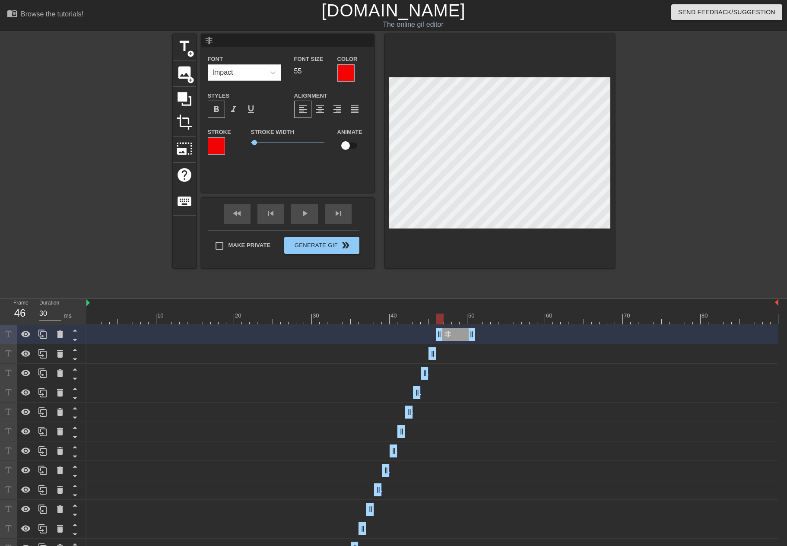
drag, startPoint x: 430, startPoint y: 333, endPoint x: 435, endPoint y: 333, distance: 5.2
click at [435, 333] on div "非 drag_handle drag_handle" at bounding box center [432, 334] width 692 height 13
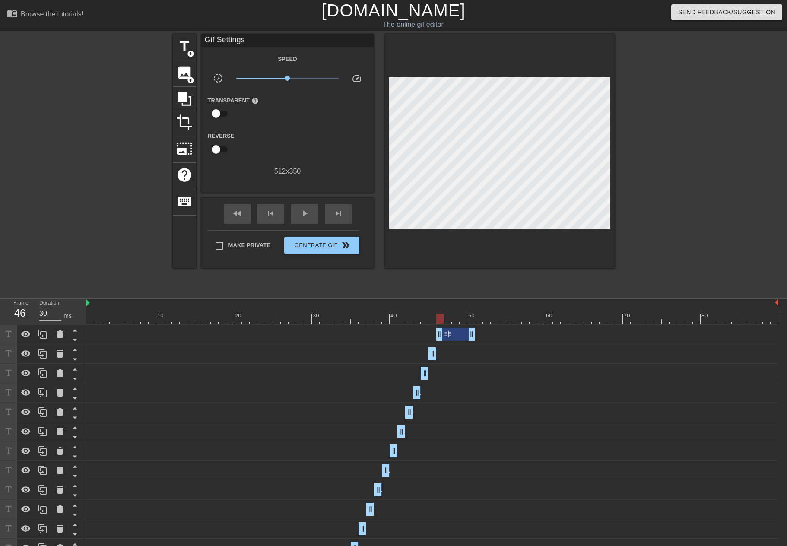
click at [436, 354] on div "非 drag_handle drag_handle" at bounding box center [432, 353] width 692 height 13
click at [427, 316] on div at bounding box center [432, 318] width 692 height 11
click at [431, 317] on div at bounding box center [432, 318] width 692 height 11
drag, startPoint x: 433, startPoint y: 351, endPoint x: 469, endPoint y: 343, distance: 37.1
click at [469, 343] on div "非 drag_handle drag_handle 非 drag_handle drag_handle 非 drag_handle drag_handle 非…" at bounding box center [436, 451] width 700 height 253
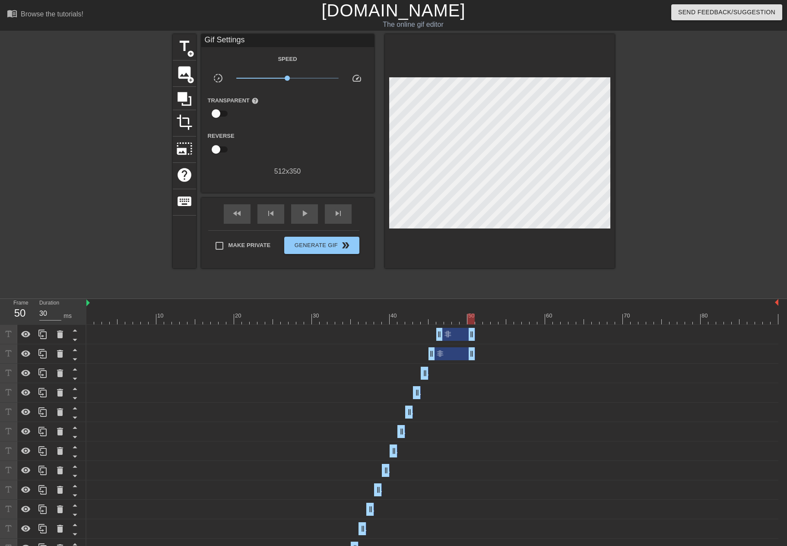
click at [443, 351] on div "非 drag_handle drag_handle" at bounding box center [451, 353] width 47 height 13
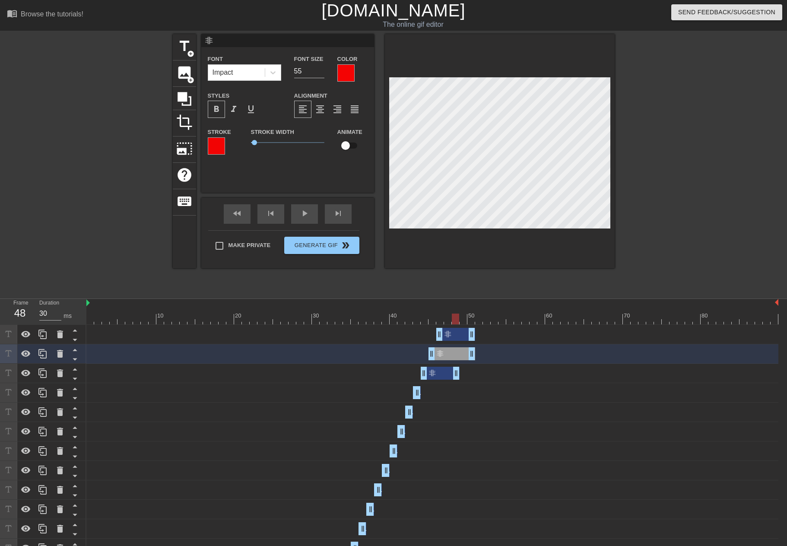
drag, startPoint x: 426, startPoint y: 372, endPoint x: 459, endPoint y: 361, distance: 34.4
click at [459, 361] on div "非 drag_handle drag_handle 非 drag_handle drag_handle 非 drag_handle drag_handle 非…" at bounding box center [436, 451] width 700 height 253
click at [436, 373] on div "非 drag_handle drag_handle" at bounding box center [440, 373] width 39 height 13
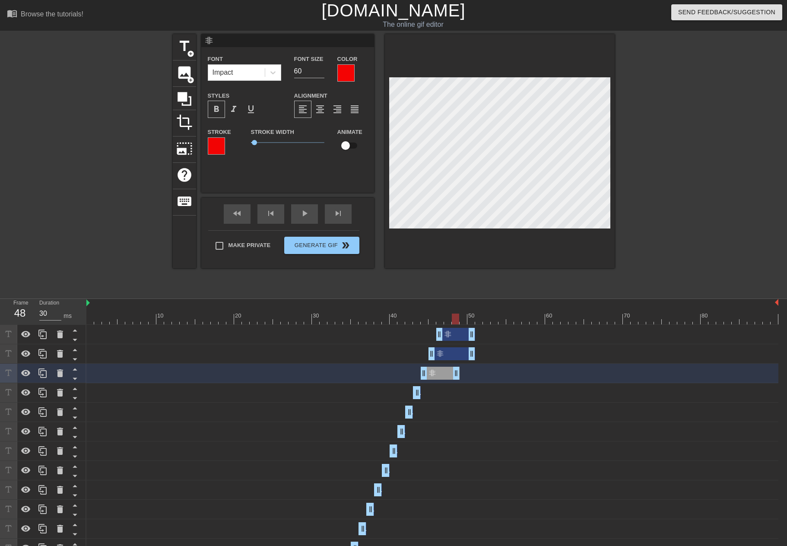
drag, startPoint x: 418, startPoint y: 392, endPoint x: 453, endPoint y: 383, distance: 36.7
click at [453, 383] on div "非 drag_handle drag_handle" at bounding box center [432, 392] width 692 height 19
click at [427, 390] on div "非 drag_handle drag_handle" at bounding box center [436, 392] width 47 height 13
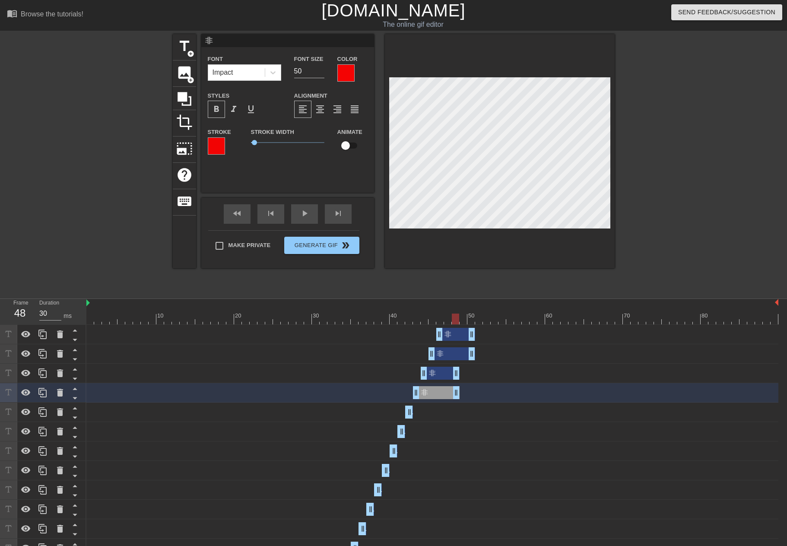
click at [435, 377] on div "非 drag_handle drag_handle" at bounding box center [440, 373] width 39 height 13
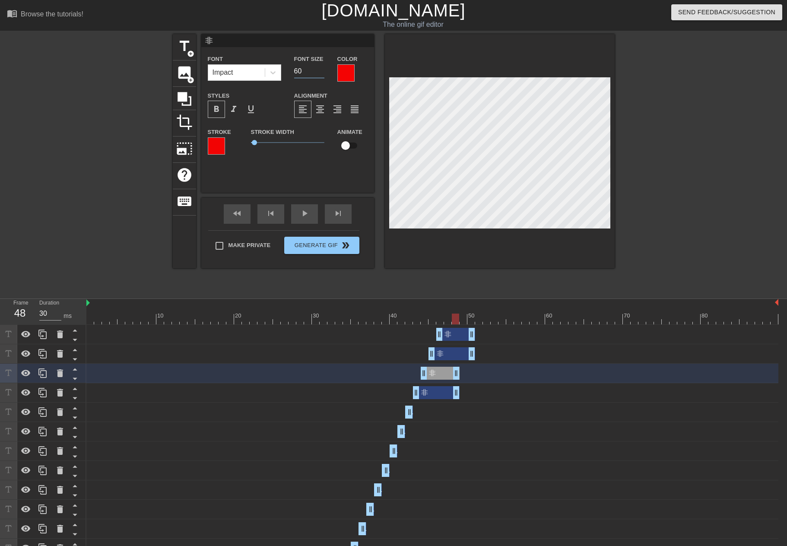
drag, startPoint x: 308, startPoint y: 76, endPoint x: 288, endPoint y: 77, distance: 19.9
click at [288, 77] on div "Font Size 60" at bounding box center [309, 68] width 43 height 28
click at [454, 354] on div "非 drag_handle drag_handle" at bounding box center [451, 353] width 47 height 13
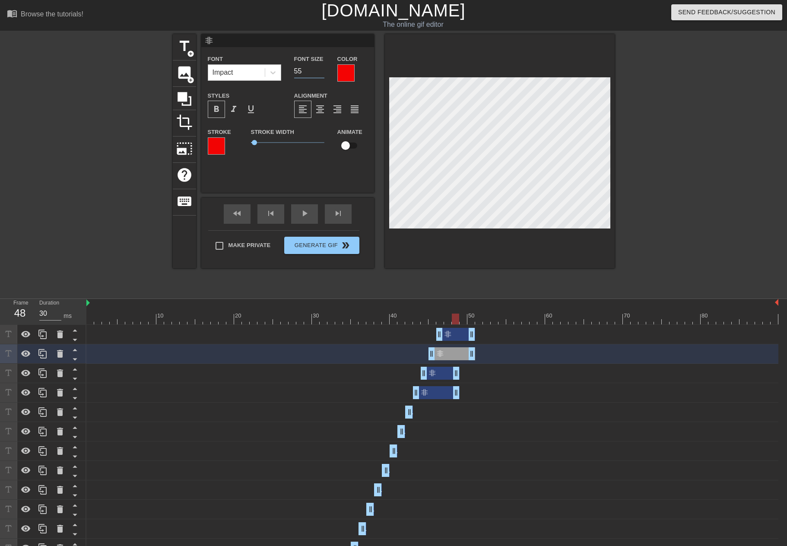
drag, startPoint x: 309, startPoint y: 70, endPoint x: 260, endPoint y: 75, distance: 49.5
click at [260, 75] on div "Font Impact Font Size 55 Color" at bounding box center [287, 68] width 173 height 28
click at [448, 335] on div "非 drag_handle drag_handle" at bounding box center [455, 334] width 39 height 13
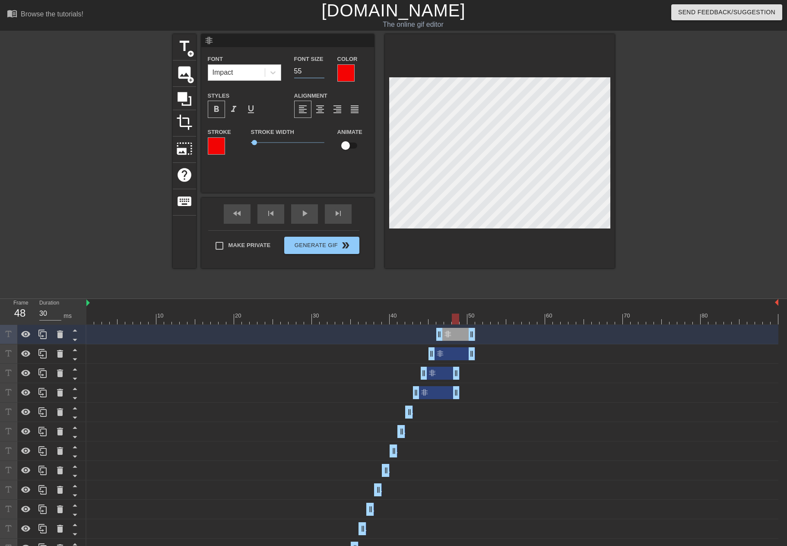
drag, startPoint x: 309, startPoint y: 67, endPoint x: 260, endPoint y: 70, distance: 49.3
click at [260, 70] on div "Font Impact Font Size 55 Color" at bounding box center [287, 68] width 173 height 28
type input "3"
type input "65"
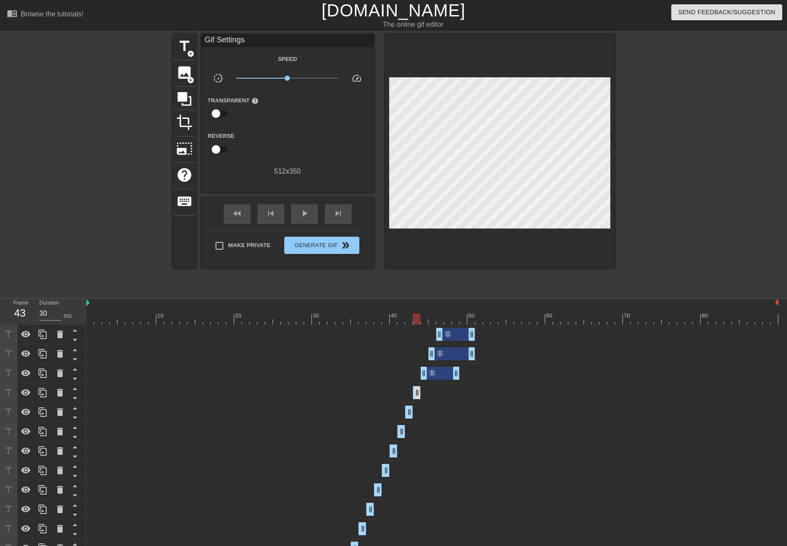
drag, startPoint x: 457, startPoint y: 391, endPoint x: 418, endPoint y: 398, distance: 39.6
click at [436, 377] on div "非 drag_handle drag_handle" at bounding box center [440, 373] width 39 height 13
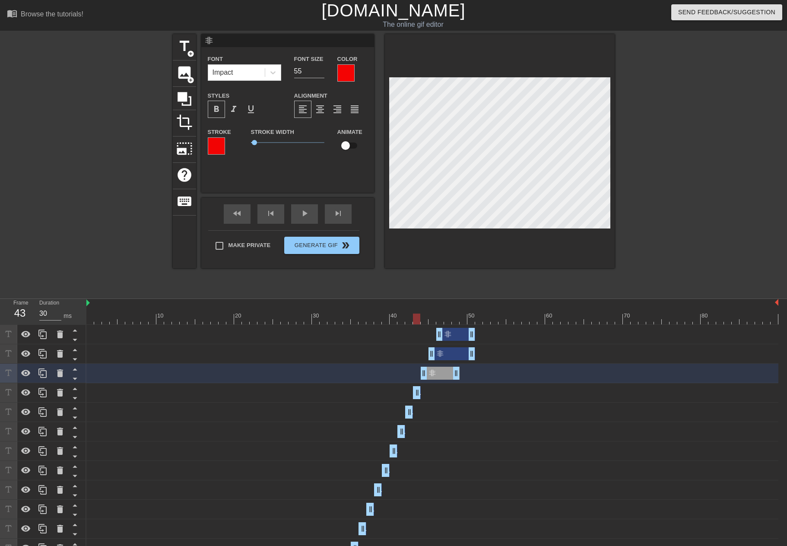
click at [449, 359] on div "非 drag_handle drag_handle" at bounding box center [451, 353] width 47 height 13
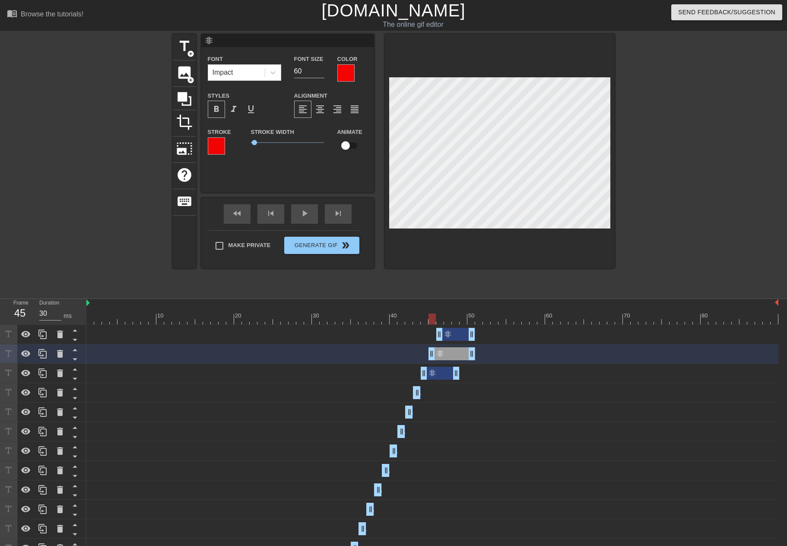
drag, startPoint x: 425, startPoint y: 318, endPoint x: 430, endPoint y: 320, distance: 5.5
click at [430, 320] on div at bounding box center [432, 318] width 692 height 11
drag, startPoint x: 453, startPoint y: 375, endPoint x: 423, endPoint y: 383, distance: 31.2
click at [423, 383] on div "非 drag_handle drag_handle 非 drag_handle drag_handle 非 drag_handle drag_handle 非…" at bounding box center [436, 451] width 700 height 253
click at [446, 359] on div "非 drag_handle drag_handle" at bounding box center [451, 353] width 47 height 13
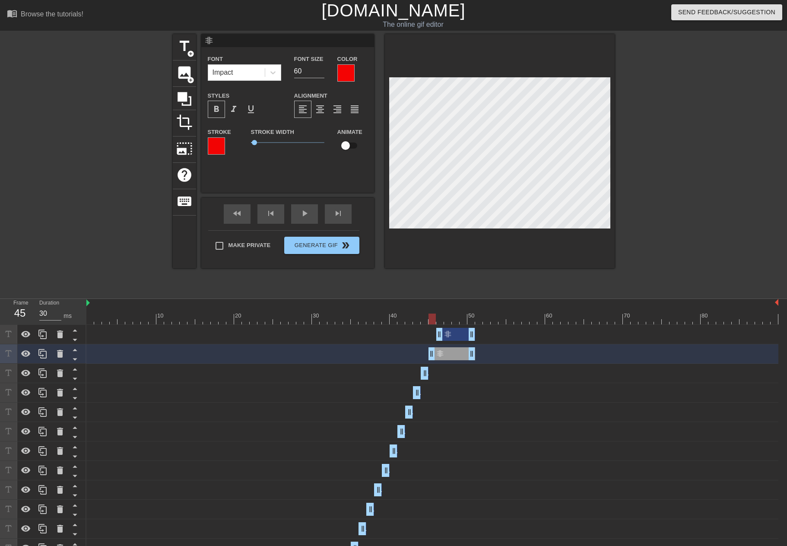
drag, startPoint x: 418, startPoint y: 323, endPoint x: 430, endPoint y: 320, distance: 12.6
click at [430, 320] on div at bounding box center [432, 318] width 692 height 11
drag, startPoint x: 469, startPoint y: 352, endPoint x: 433, endPoint y: 357, distance: 35.8
click at [441, 318] on div at bounding box center [432, 318] width 692 height 11
click at [451, 331] on div "非 drag_handle drag_handle" at bounding box center [455, 334] width 39 height 13
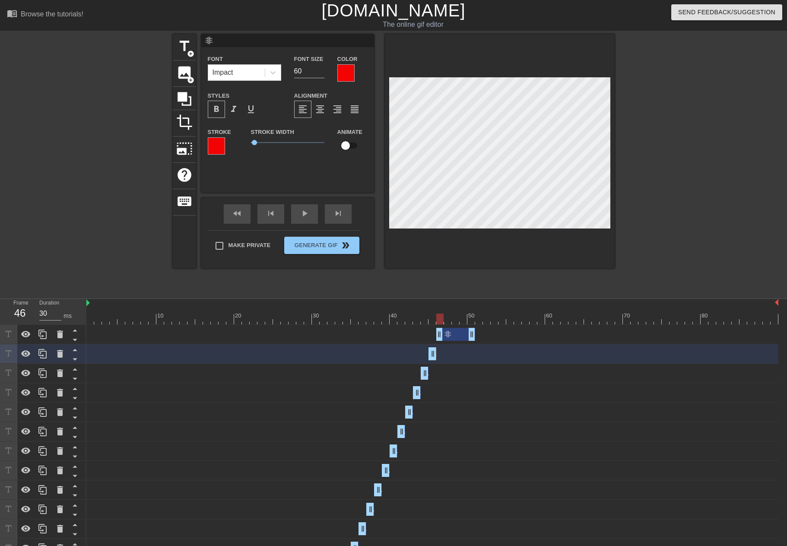
type input "65"
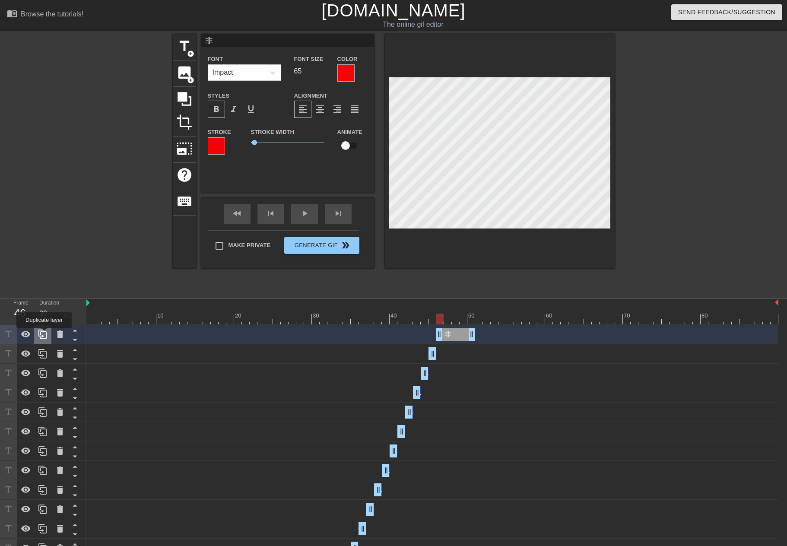
click at [44, 334] on icon at bounding box center [43, 334] width 10 height 10
drag, startPoint x: 474, startPoint y: 360, endPoint x: 446, endPoint y: 360, distance: 27.6
click at [446, 360] on div "非 drag_handle drag_handle" at bounding box center [432, 353] width 692 height 13
click at [456, 335] on div "非 drag_handle drag_handle" at bounding box center [455, 334] width 39 height 13
click at [446, 323] on div at bounding box center [432, 318] width 692 height 11
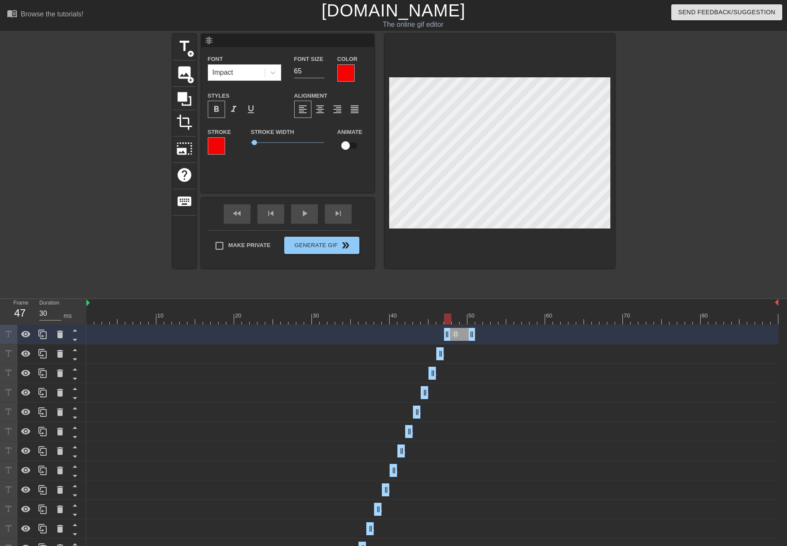
drag, startPoint x: 441, startPoint y: 339, endPoint x: 451, endPoint y: 338, distance: 9.5
drag, startPoint x: 462, startPoint y: 320, endPoint x: 376, endPoint y: 304, distance: 87.7
click at [376, 304] on div "10 20 30 40 50 60 70 80" at bounding box center [432, 311] width 692 height 25
drag, startPoint x: 357, startPoint y: 315, endPoint x: 446, endPoint y: 321, distance: 88.3
click at [446, 321] on div at bounding box center [432, 318] width 692 height 11
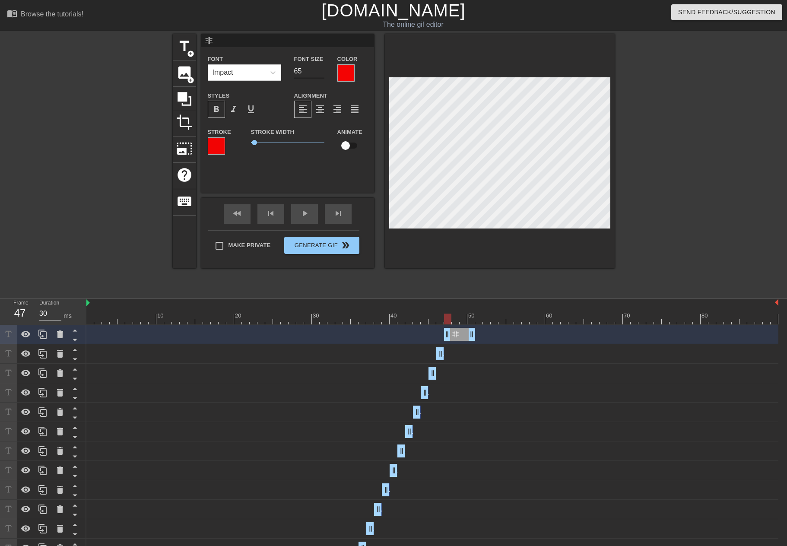
drag, startPoint x: 436, startPoint y: 320, endPoint x: 446, endPoint y: 320, distance: 9.5
click at [446, 320] on div at bounding box center [432, 318] width 692 height 11
drag, startPoint x: 439, startPoint y: 316, endPoint x: 448, endPoint y: 315, distance: 9.5
click at [448, 315] on div at bounding box center [432, 318] width 692 height 11
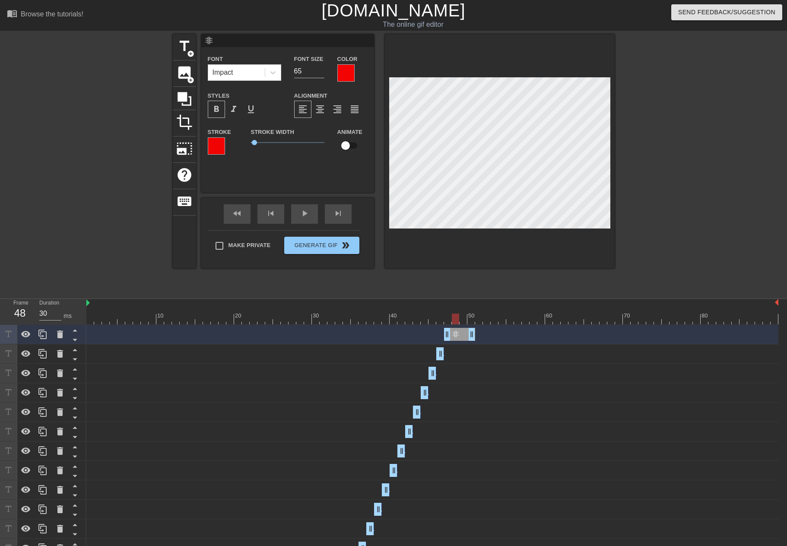
click at [457, 320] on div at bounding box center [432, 318] width 692 height 11
click at [47, 338] on icon at bounding box center [43, 334] width 10 height 10
drag, startPoint x: 470, startPoint y: 352, endPoint x: 448, endPoint y: 354, distance: 21.7
drag, startPoint x: 446, startPoint y: 334, endPoint x: 453, endPoint y: 333, distance: 7.8
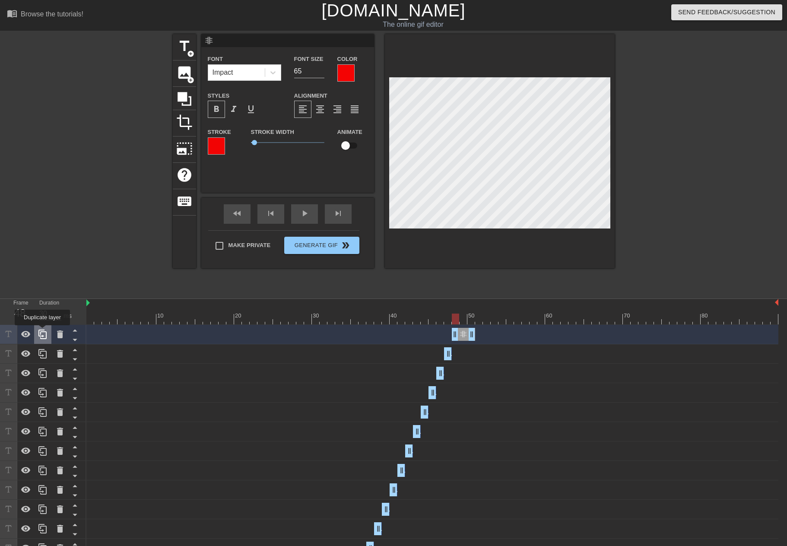
click at [42, 331] on icon at bounding box center [43, 334] width 10 height 10
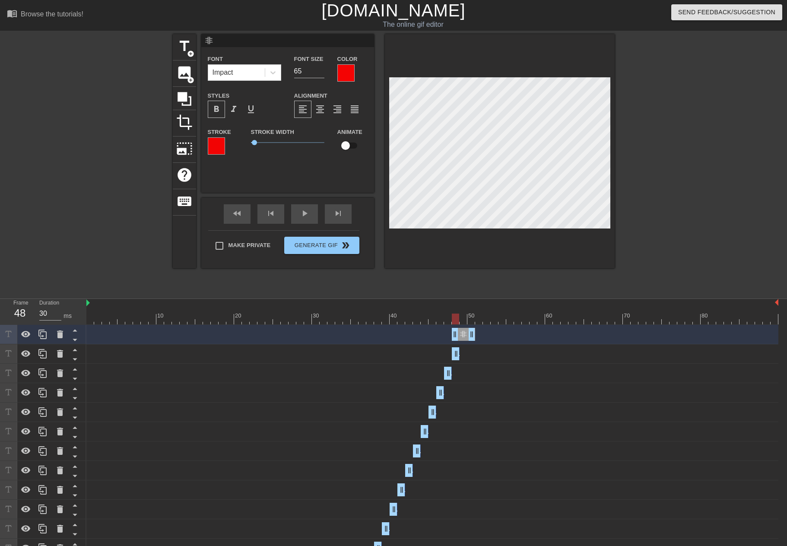
drag, startPoint x: 472, startPoint y: 352, endPoint x: 457, endPoint y: 357, distance: 16.4
click at [465, 333] on div "非 drag_handle drag_handle" at bounding box center [463, 334] width 23 height 13
click at [465, 331] on div "非 drag_handle drag_handle" at bounding box center [463, 334] width 23 height 13
click at [459, 334] on div "非 drag_handle drag_handle" at bounding box center [432, 334] width 692 height 13
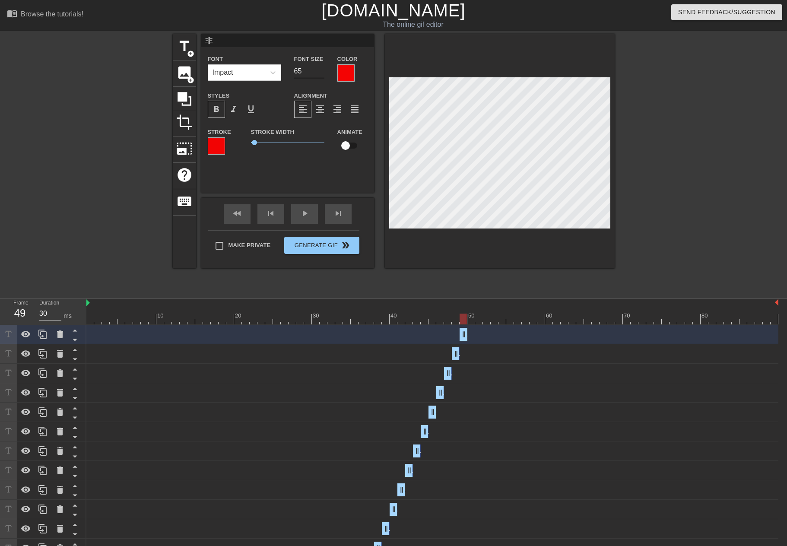
click at [467, 336] on div "非 drag_handle drag_handle" at bounding box center [432, 334] width 692 height 13
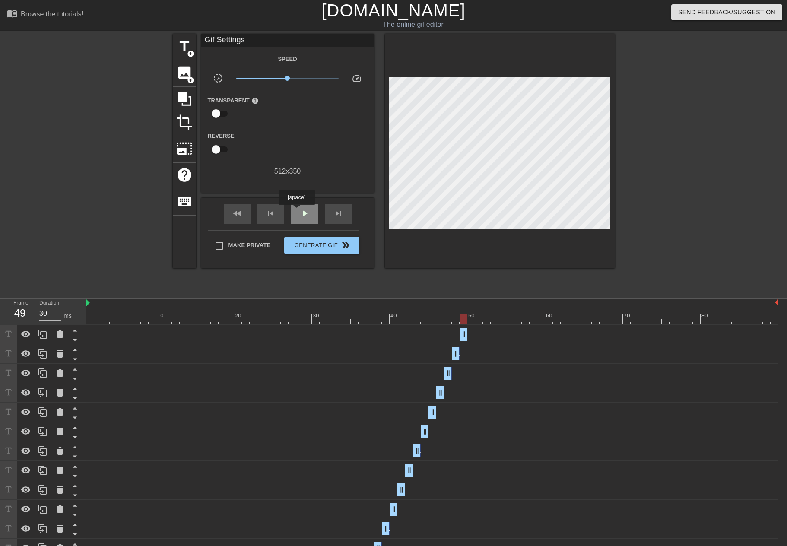
click at [296, 211] on div "play_arrow" at bounding box center [304, 213] width 27 height 19
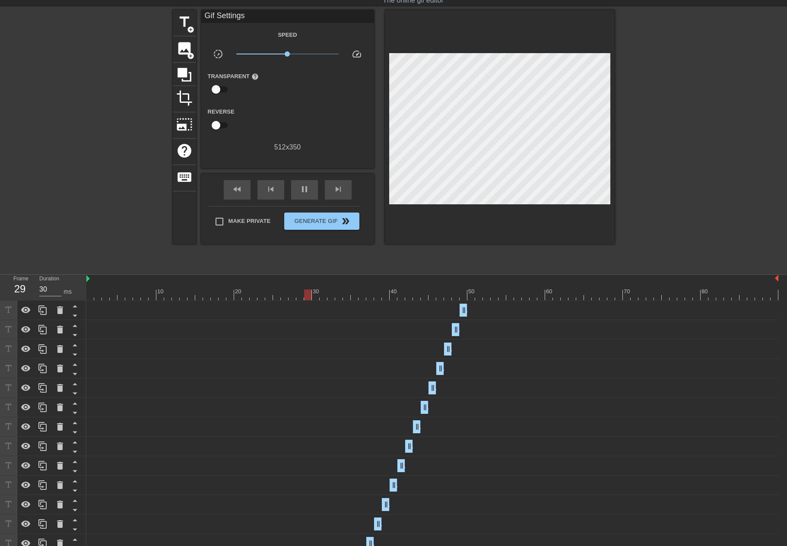
scroll to position [0, 0]
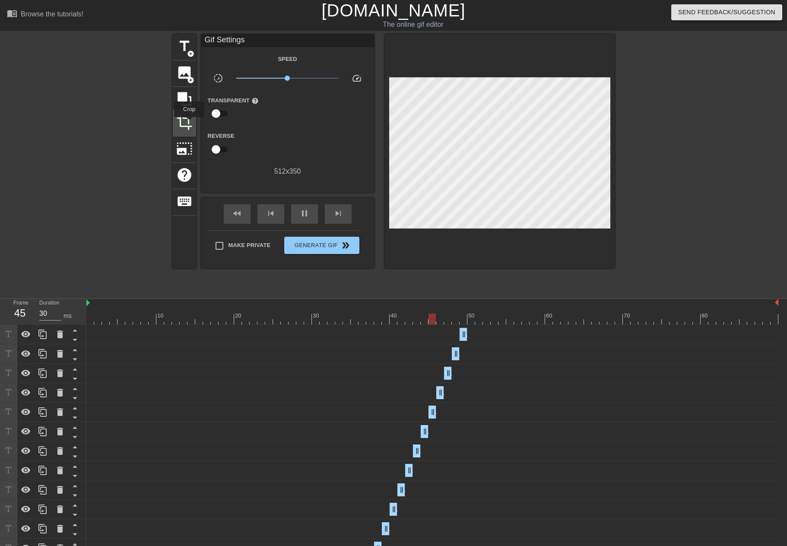
click at [189, 123] on span "crop" at bounding box center [184, 122] width 16 height 16
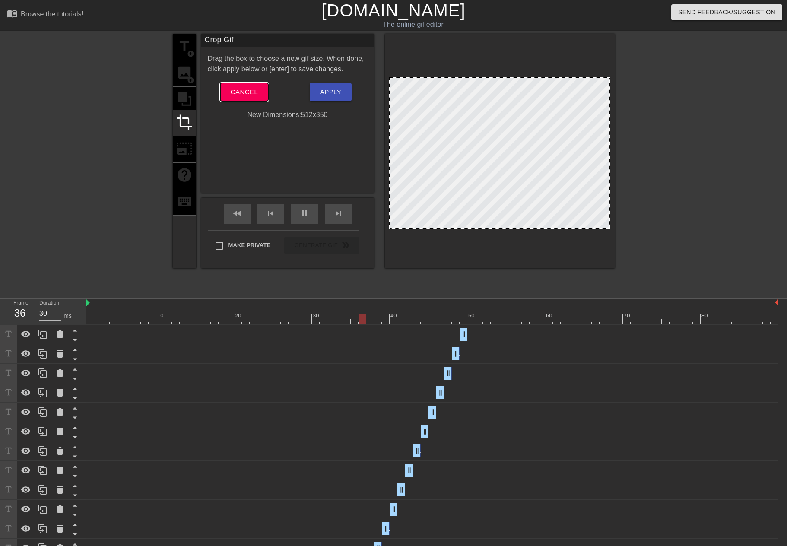
click at [244, 98] on button "Cancel" at bounding box center [244, 92] width 48 height 18
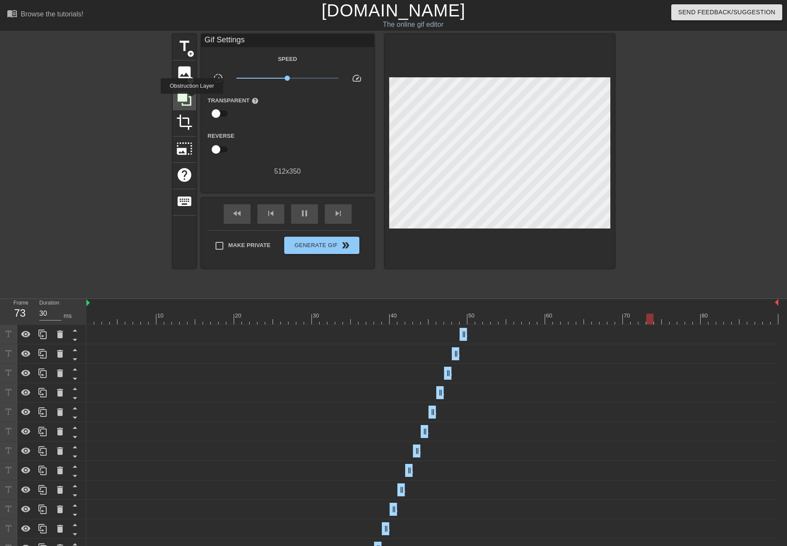
click at [192, 100] on icon at bounding box center [184, 99] width 16 height 16
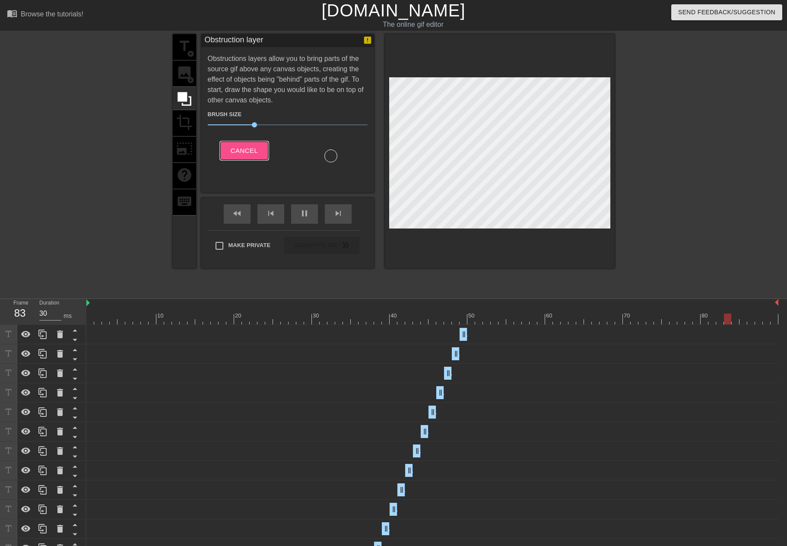
click at [242, 152] on span "Cancel" at bounding box center [244, 150] width 27 height 11
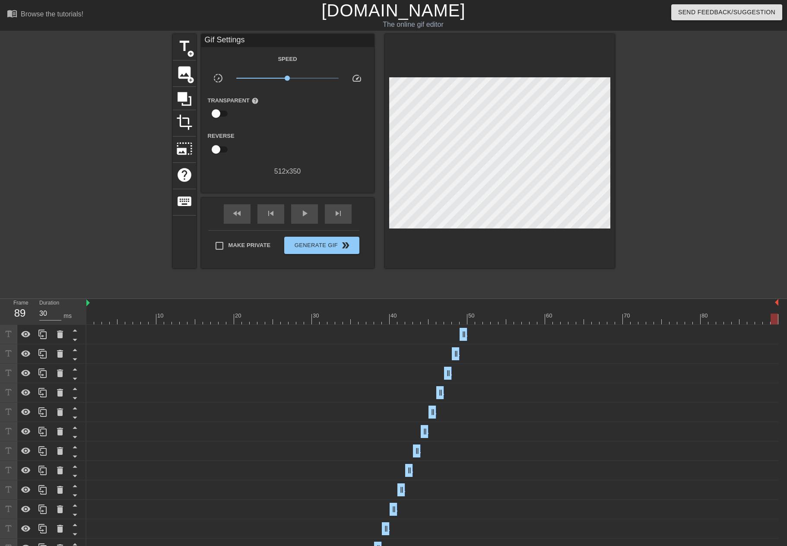
drag, startPoint x: 98, startPoint y: 320, endPoint x: 772, endPoint y: 323, distance: 673.5
click at [772, 323] on div at bounding box center [432, 318] width 692 height 11
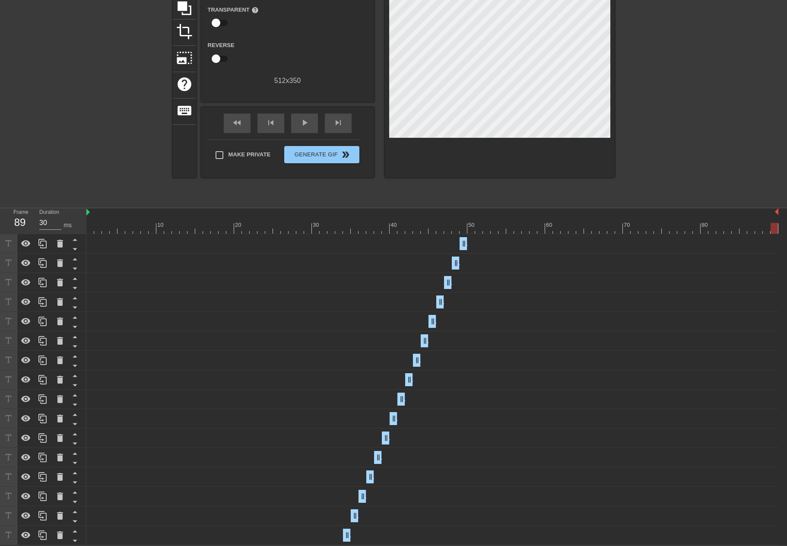
scroll to position [19, 0]
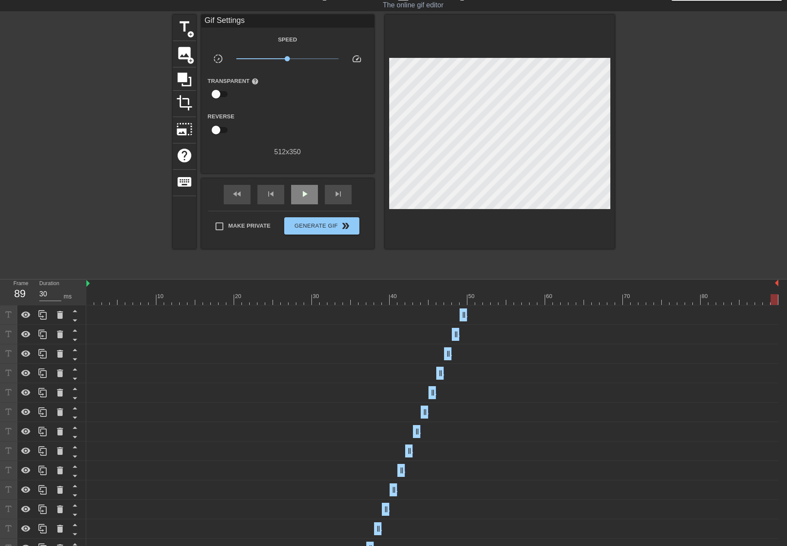
click at [309, 199] on div "play_arrow" at bounding box center [304, 194] width 27 height 19
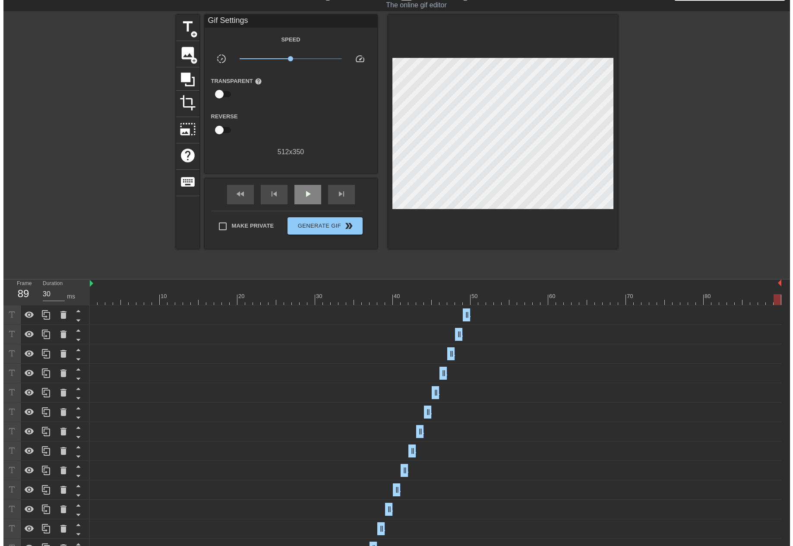
scroll to position [0, 0]
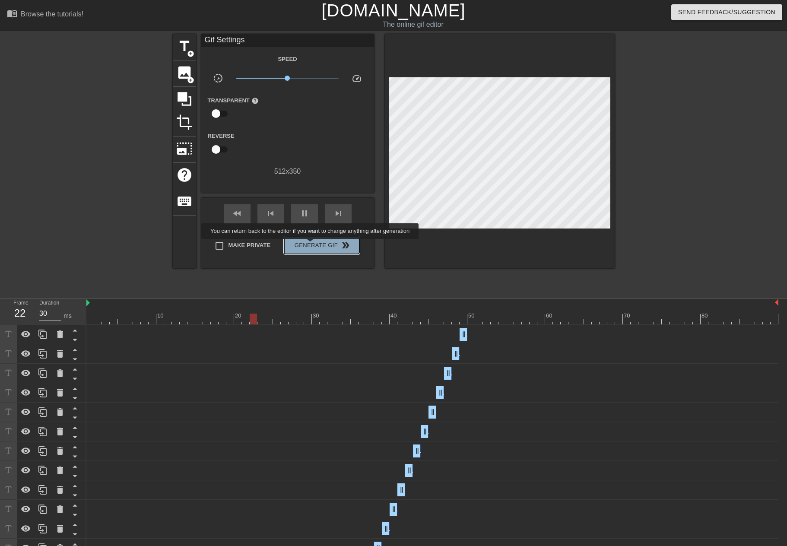
click at [311, 245] on span "Generate Gif double_arrow" at bounding box center [322, 245] width 68 height 10
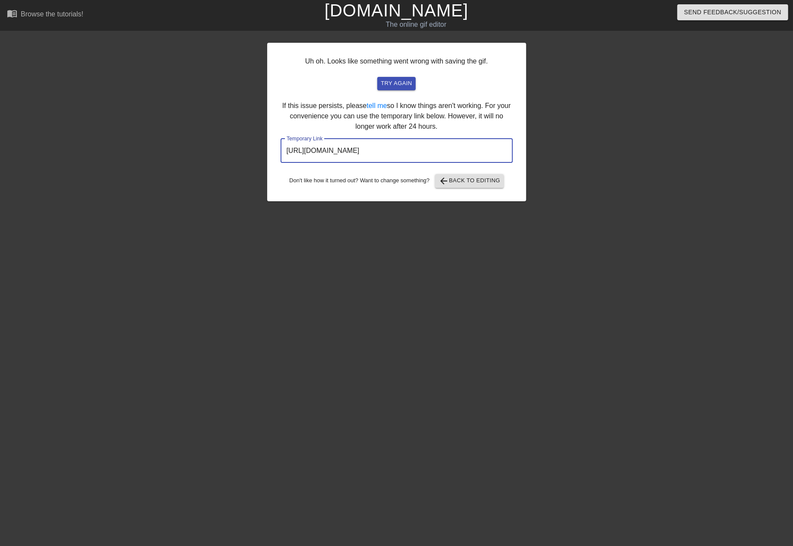
drag, startPoint x: 469, startPoint y: 145, endPoint x: 190, endPoint y: 142, distance: 278.9
click at [190, 142] on div "Uh oh. Looks like something went wrong with saving the gif. try again If this i…" at bounding box center [396, 163] width 793 height 259
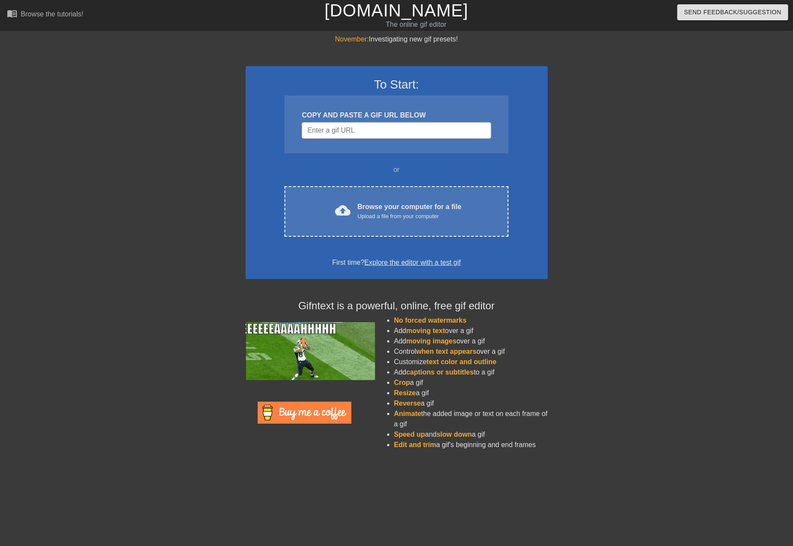
drag, startPoint x: 12, startPoint y: 0, endPoint x: 117, endPoint y: 164, distance: 193.8
click at [117, 164] on div at bounding box center [171, 163] width 130 height 259
